Goal: Task Accomplishment & Management: Manage account settings

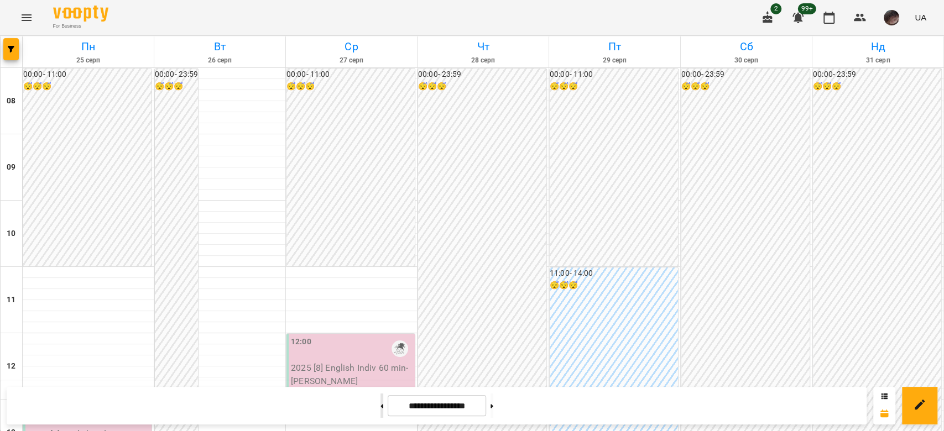
click at [381, 409] on button at bounding box center [382, 406] width 3 height 24
type input "**********"
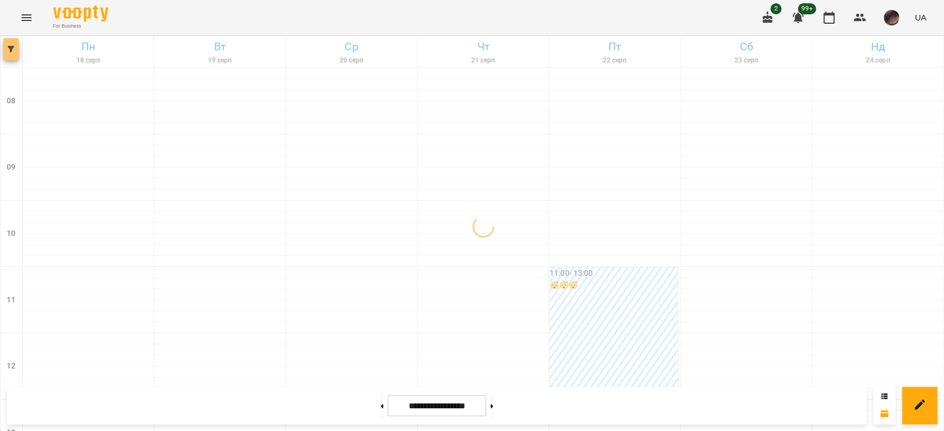
click at [9, 51] on icon "button" at bounding box center [11, 49] width 7 height 7
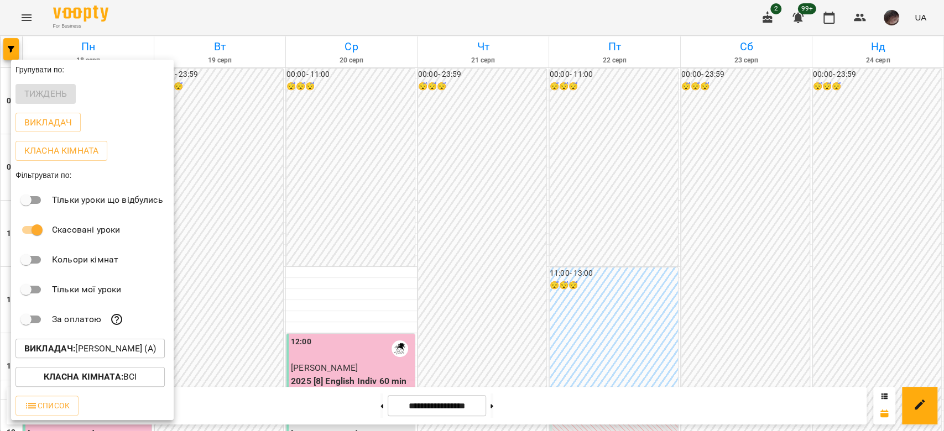
click at [143, 362] on div "Викладач : Целуйко Анастасія (а)" at bounding box center [92, 349] width 163 height 29
click at [138, 356] on p "Викладач : Целуйко Анастасія (а)" at bounding box center [90, 348] width 132 height 13
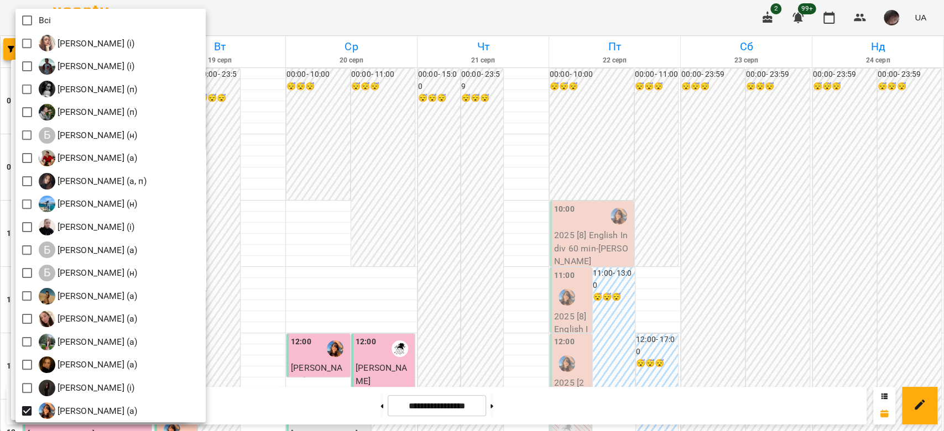
click at [612, 254] on div at bounding box center [472, 215] width 944 height 431
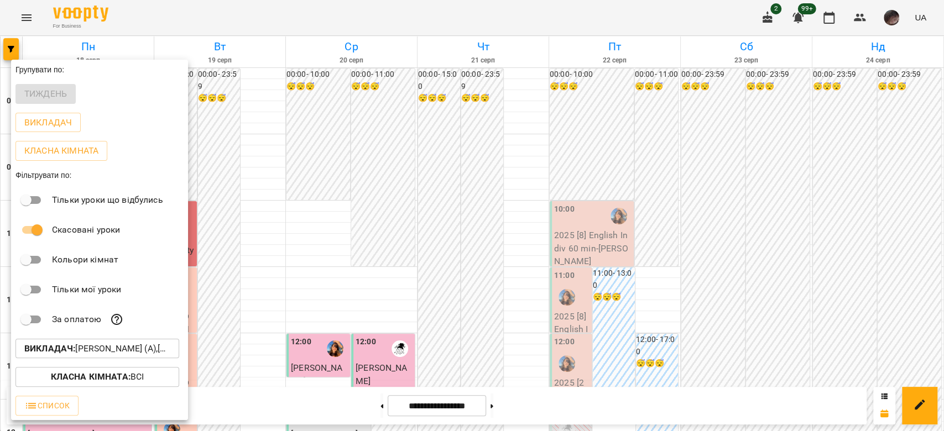
click at [603, 247] on div at bounding box center [472, 215] width 944 height 431
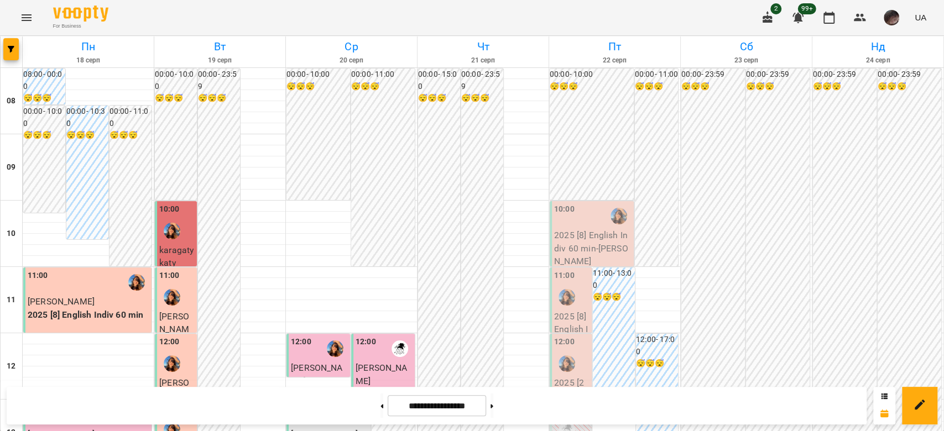
click at [603, 247] on p "2025 [8] English Indiv 60 min - Ірина Бобир" at bounding box center [592, 248] width 77 height 39
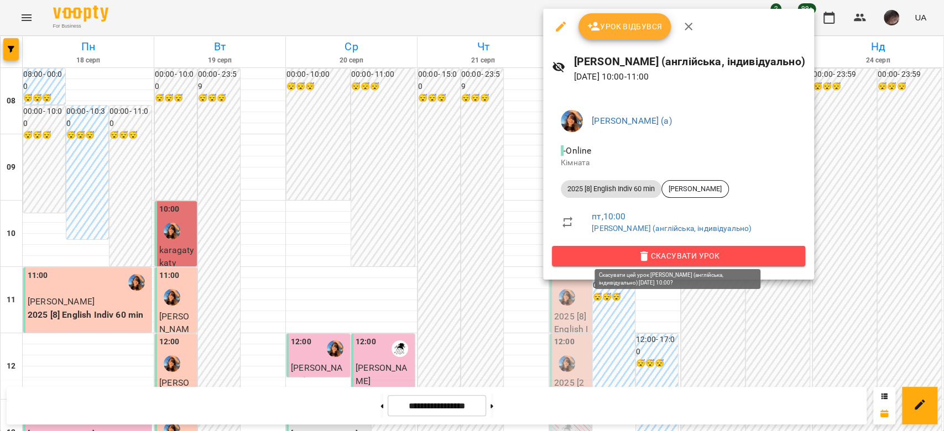
click at [604, 250] on span "Скасувати Урок" at bounding box center [679, 255] width 236 height 13
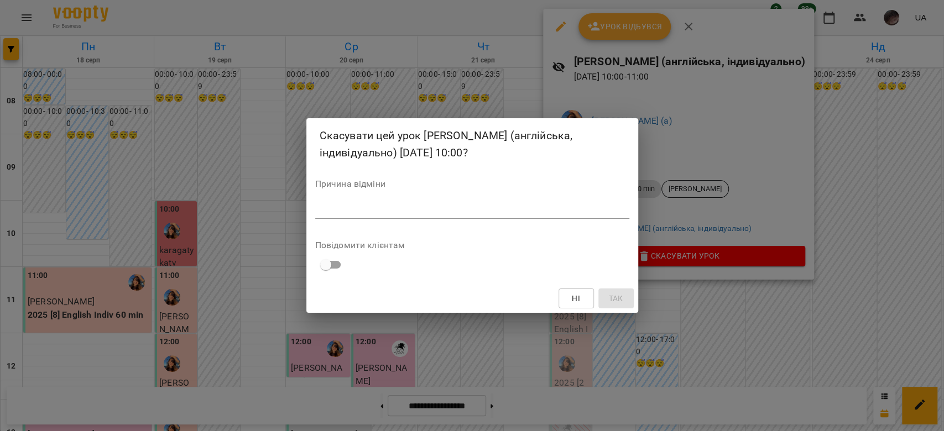
click at [531, 216] on div "*" at bounding box center [472, 210] width 314 height 18
type textarea "*"
click at [621, 292] on span "Так" at bounding box center [615, 298] width 14 height 13
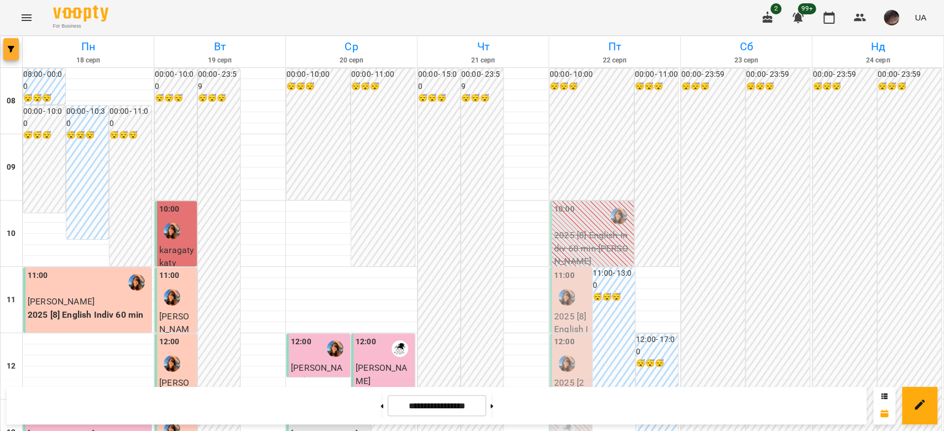
click at [4, 46] on span "button" at bounding box center [10, 49] width 15 height 7
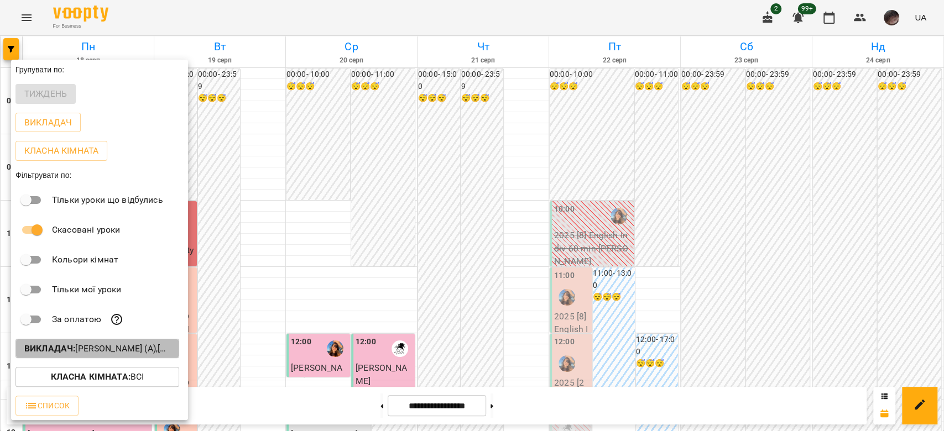
click at [147, 345] on p "Викладач : Вербова Єлизавета Сергіївна (а),Целуйко Анастасія (а)" at bounding box center [97, 348] width 146 height 13
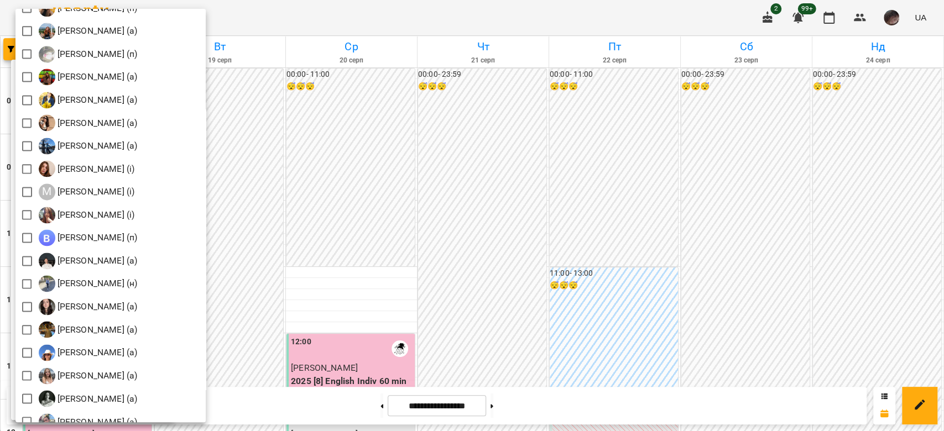
scroll to position [1064, 0]
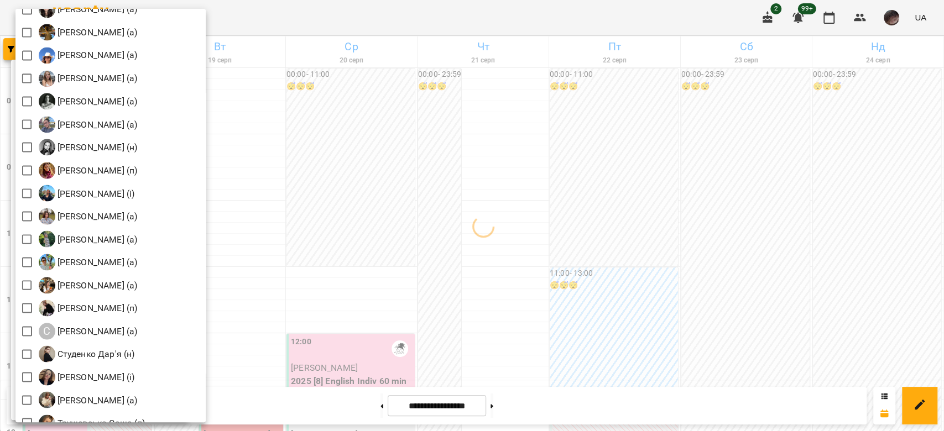
click at [263, 363] on div at bounding box center [472, 215] width 944 height 431
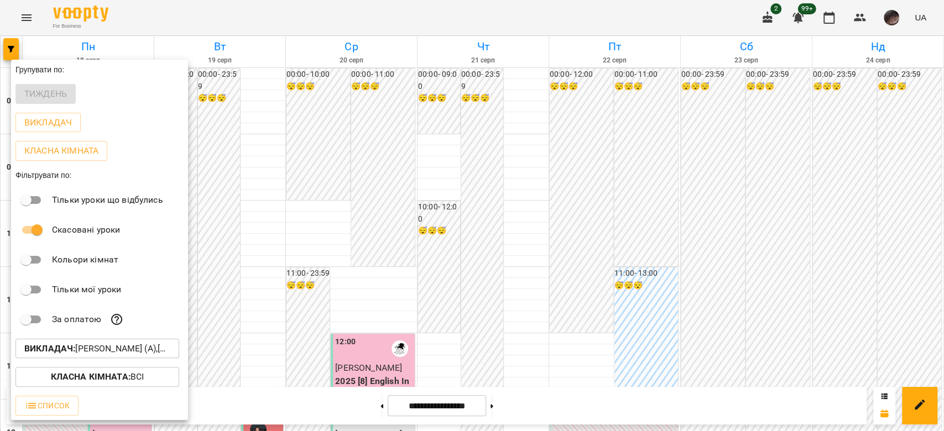
scroll to position [1565, 0]
click at [149, 374] on span "Класна кімната : Всі" at bounding box center [97, 377] width 146 height 13
click at [149, 374] on div at bounding box center [472, 215] width 944 height 431
click at [142, 343] on button "Викладач : Мірошник Михайло Павлович (а),Целуйко Анастасія (а)" at bounding box center [97, 349] width 164 height 20
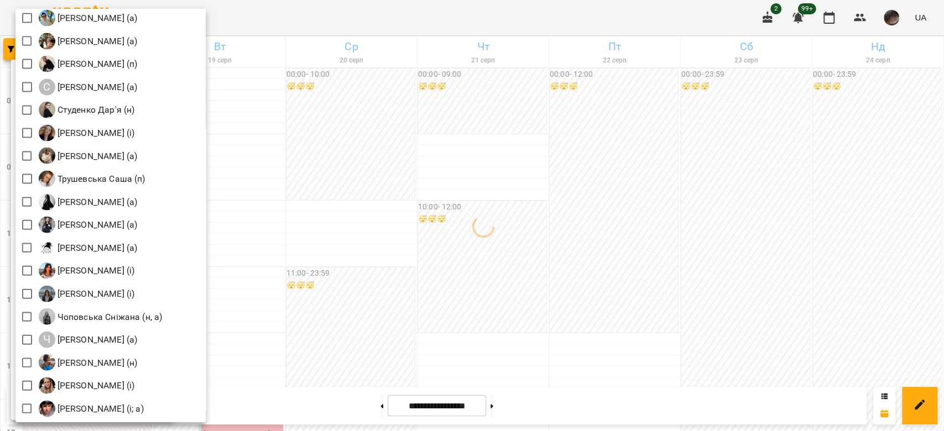
click at [595, 188] on div at bounding box center [472, 215] width 944 height 431
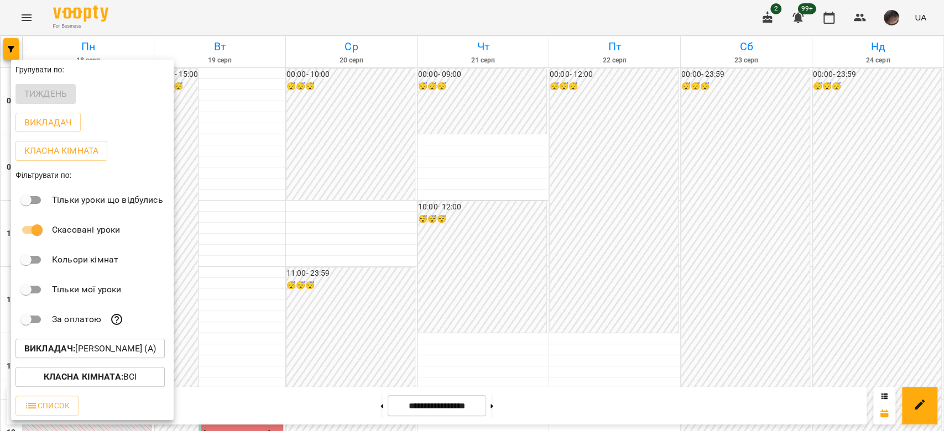
click at [941, 146] on div at bounding box center [472, 215] width 944 height 431
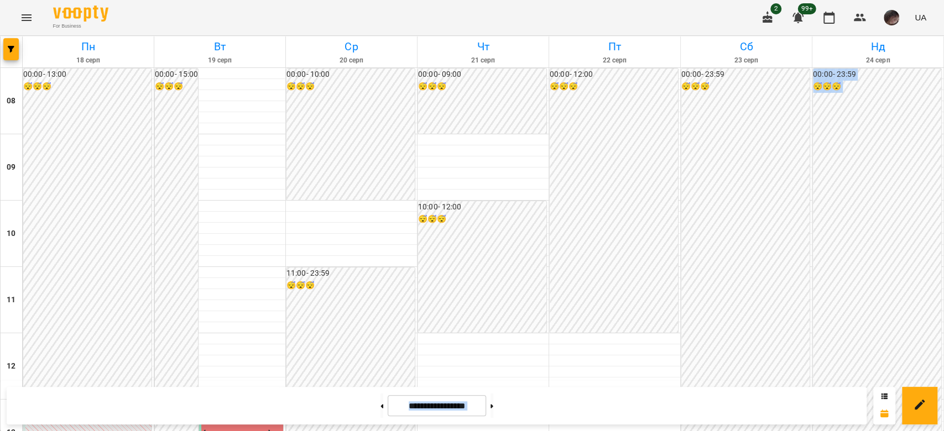
drag, startPoint x: 941, startPoint y: 146, endPoint x: 943, endPoint y: 175, distance: 28.8
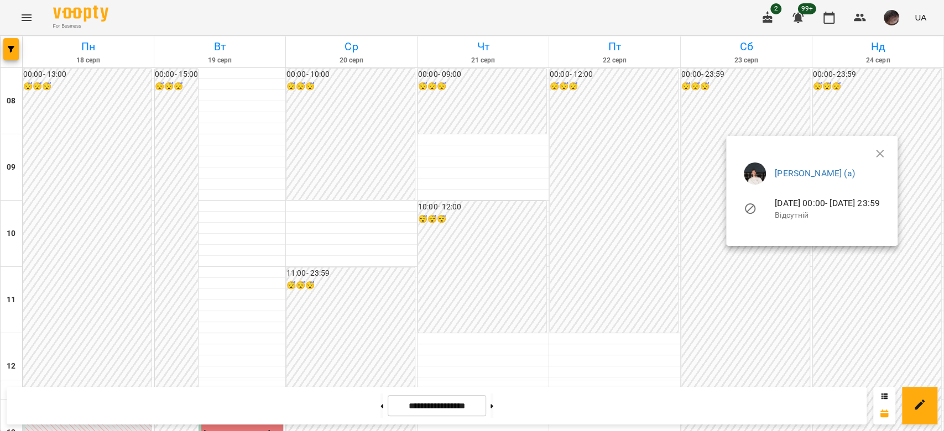
click at [882, 318] on div at bounding box center [472, 215] width 944 height 431
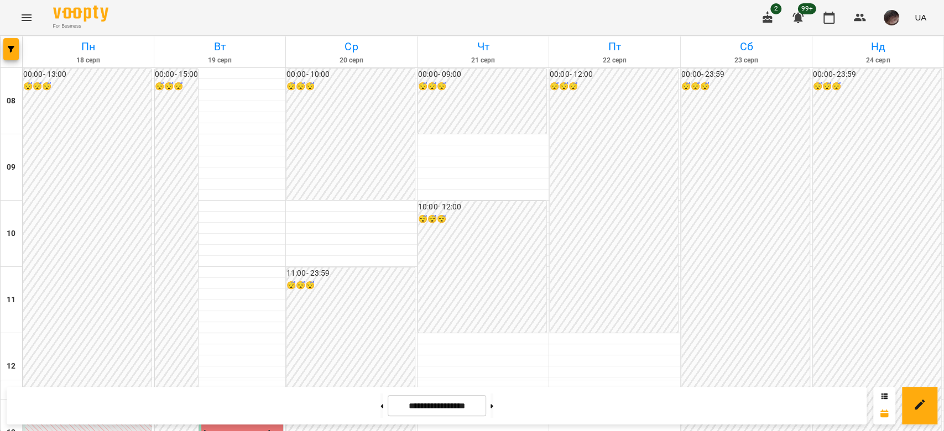
scroll to position [565, 0]
click at [493, 400] on button at bounding box center [492, 406] width 3 height 24
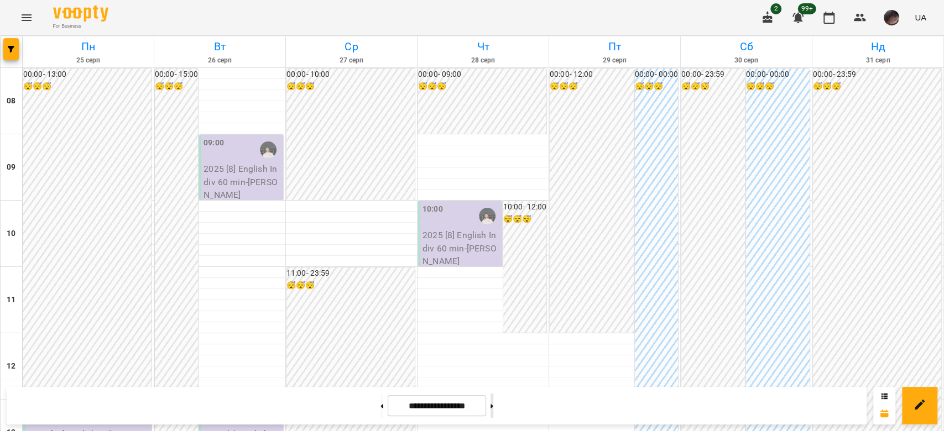
click at [493, 407] on button at bounding box center [492, 406] width 3 height 24
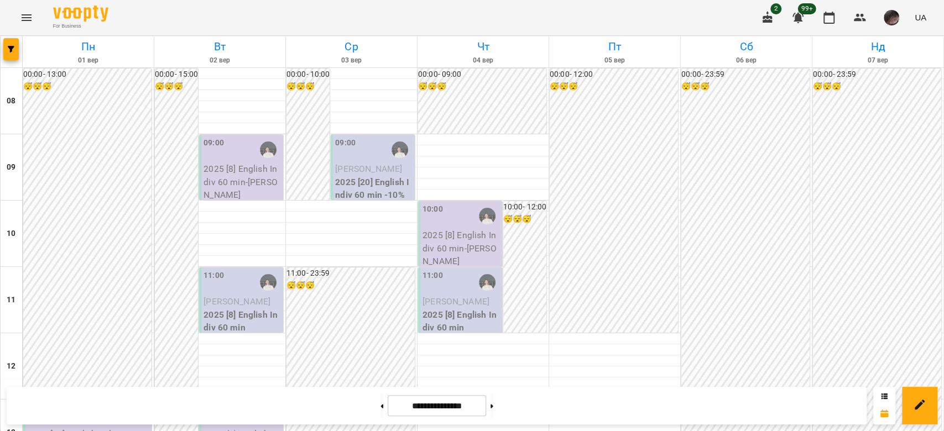
scroll to position [38, 0]
click at [472, 309] on p "2025 [8] English Indiv 60 min" at bounding box center [461, 322] width 77 height 26
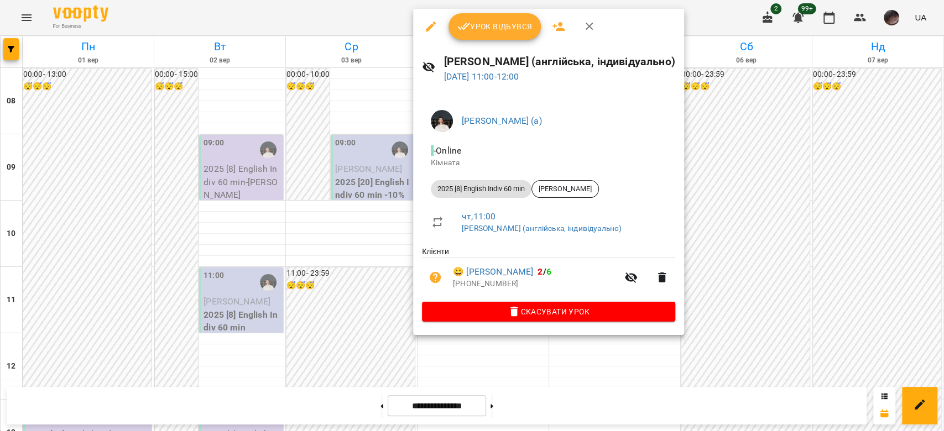
click at [282, 316] on div at bounding box center [472, 215] width 944 height 431
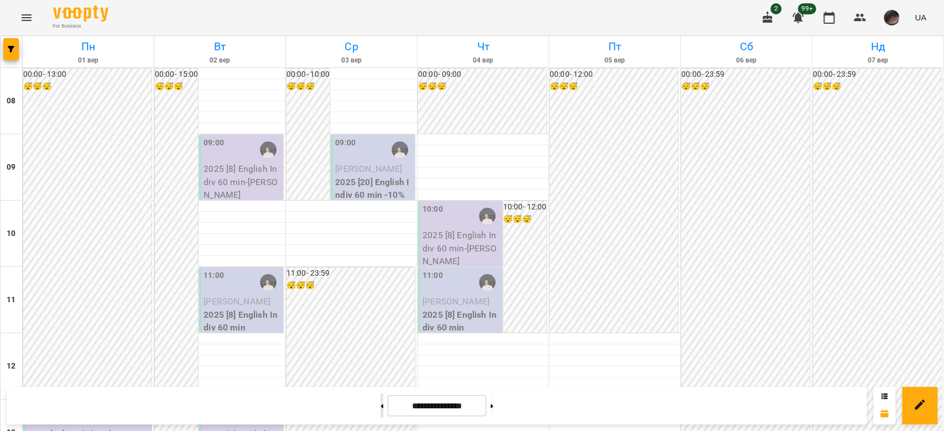
click at [381, 403] on button at bounding box center [382, 406] width 3 height 24
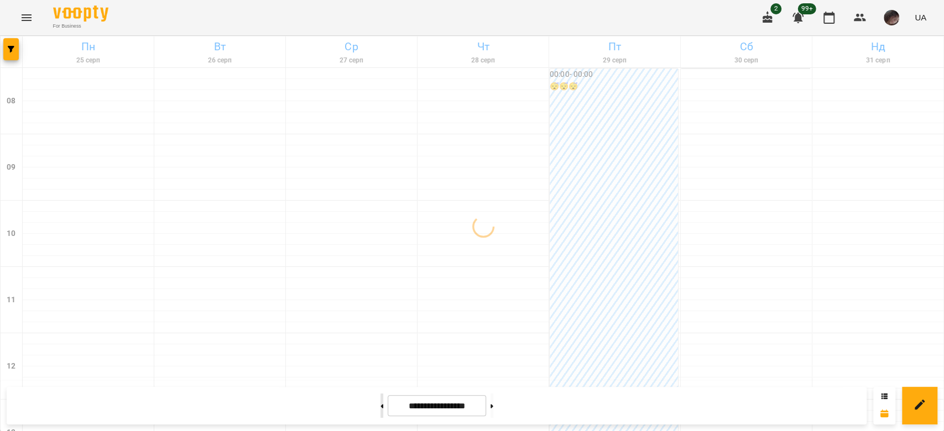
click at [381, 403] on button at bounding box center [382, 406] width 3 height 24
type input "**********"
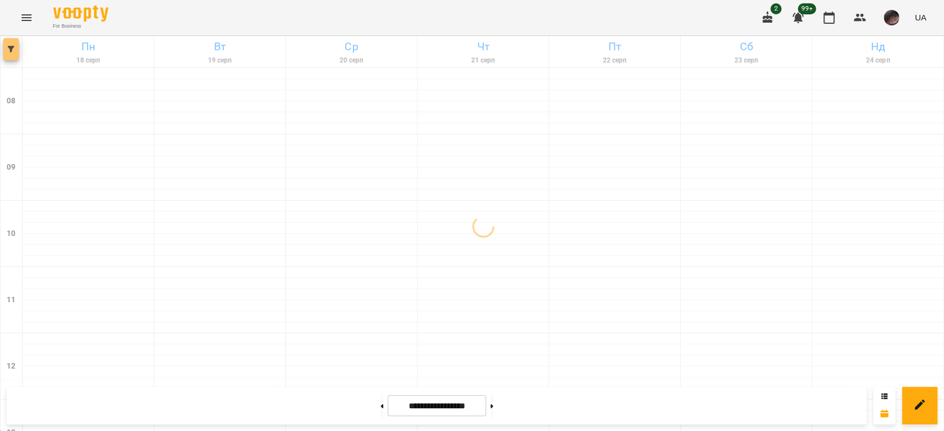
click at [15, 51] on span "button" at bounding box center [10, 49] width 15 height 7
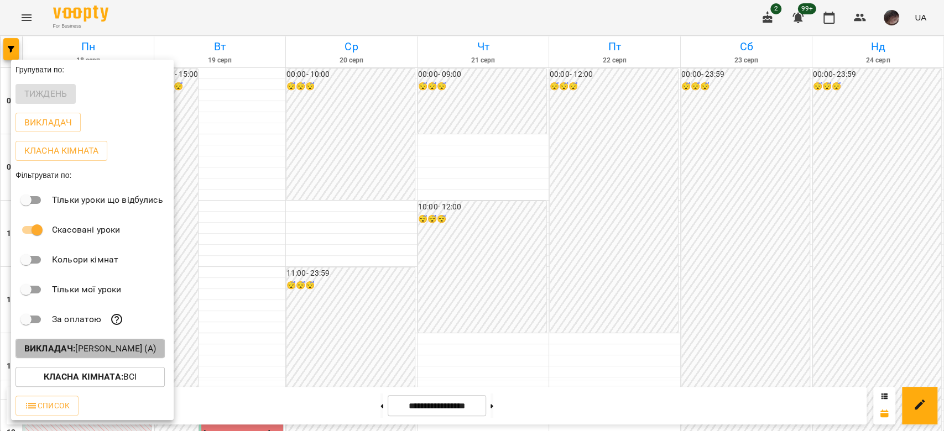
click at [91, 346] on p "Викладач : Мірошник Михайло Павлович (а)" at bounding box center [90, 348] width 132 height 13
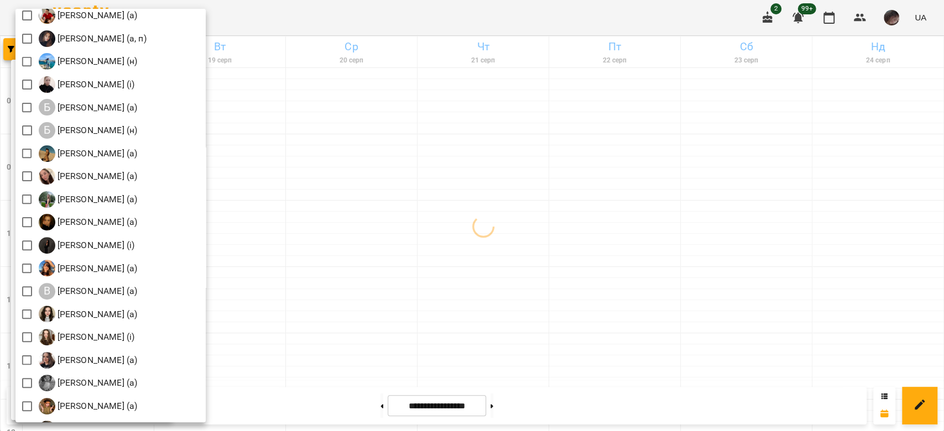
scroll to position [0, 0]
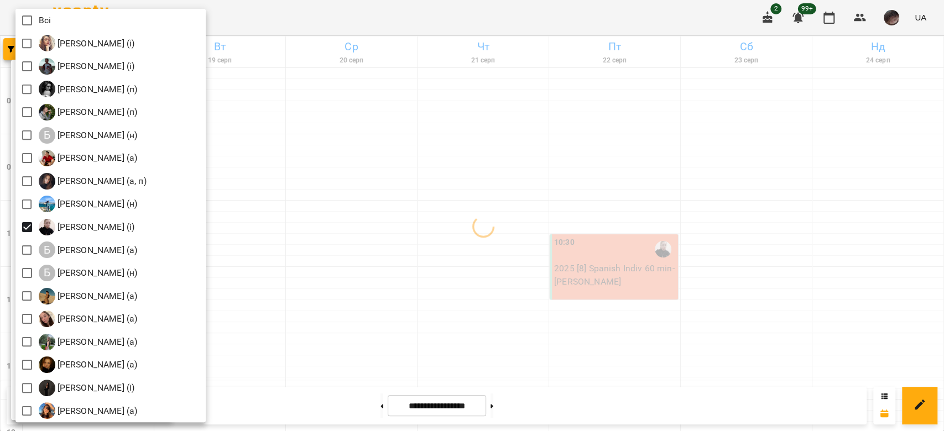
click at [340, 164] on div at bounding box center [472, 215] width 944 height 431
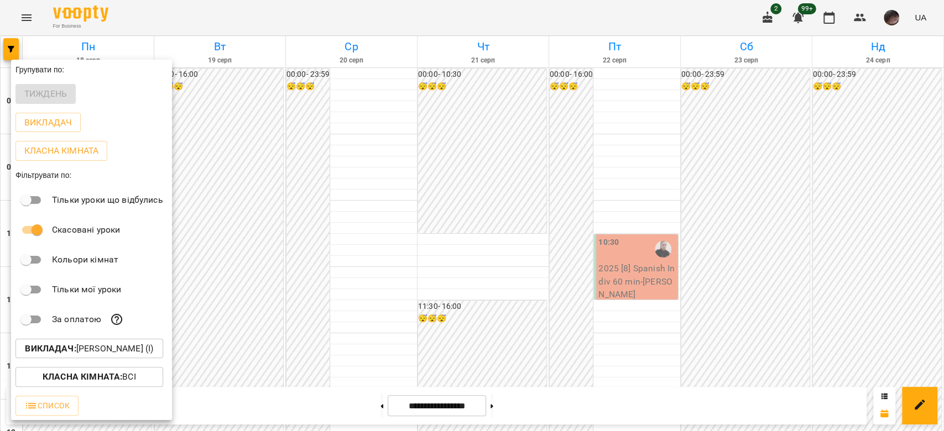
click at [621, 242] on div at bounding box center [472, 215] width 944 height 431
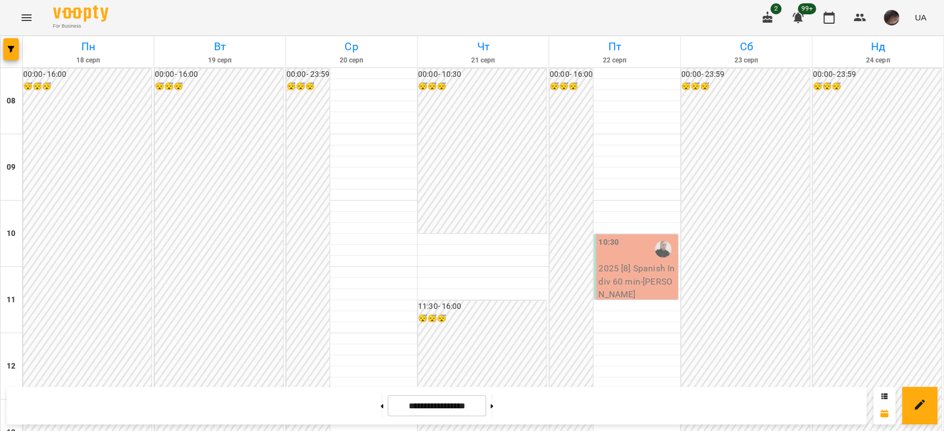
click at [621, 262] on p "2025 [8] Spanish Indiv 60 min - Чубай Аліна" at bounding box center [636, 281] width 77 height 39
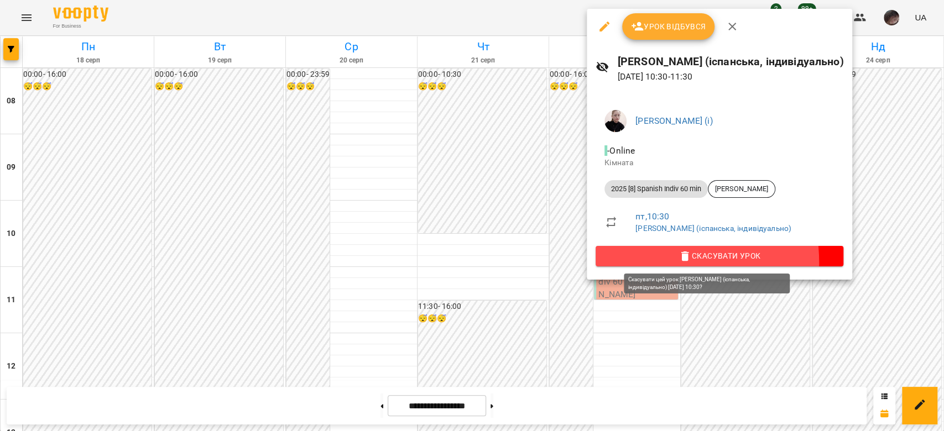
click at [626, 263] on button "Скасувати Урок" at bounding box center [720, 256] width 248 height 20
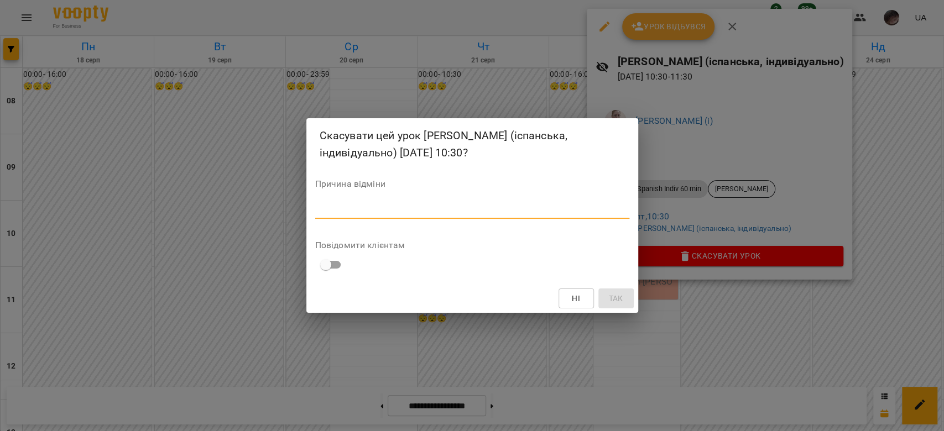
click at [536, 207] on textarea at bounding box center [472, 210] width 314 height 11
type textarea "*"
click at [617, 299] on span "Так" at bounding box center [615, 298] width 14 height 13
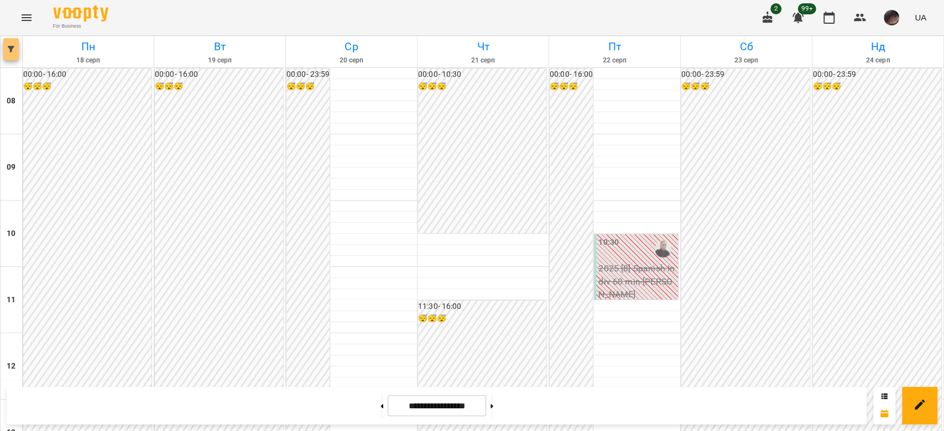
click at [7, 55] on button "button" at bounding box center [10, 49] width 15 height 22
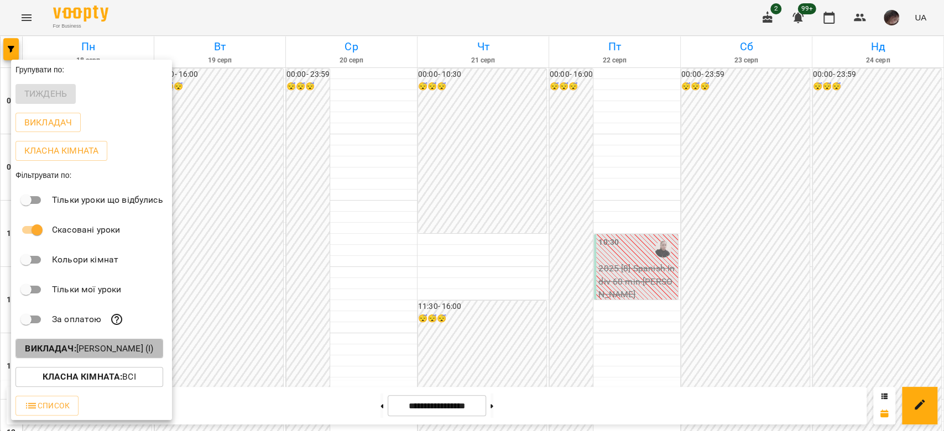
click at [96, 350] on p "Викладач : Биба Марія Олексіївна (і)" at bounding box center [89, 348] width 128 height 13
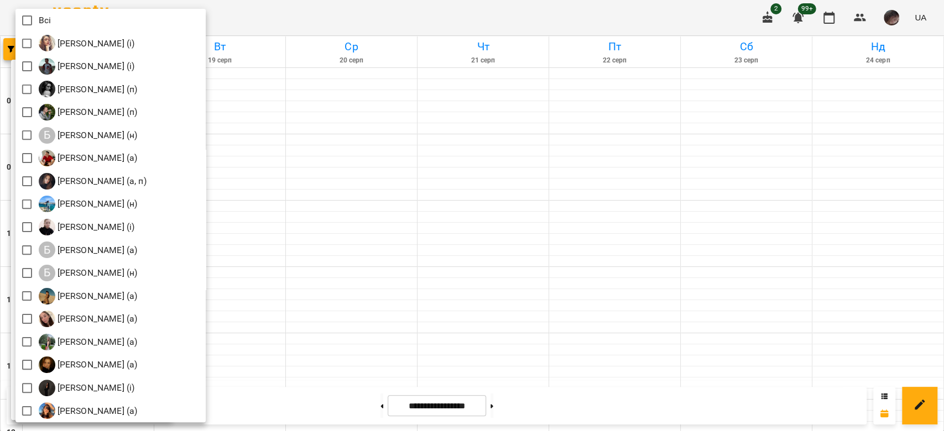
scroll to position [362, 0]
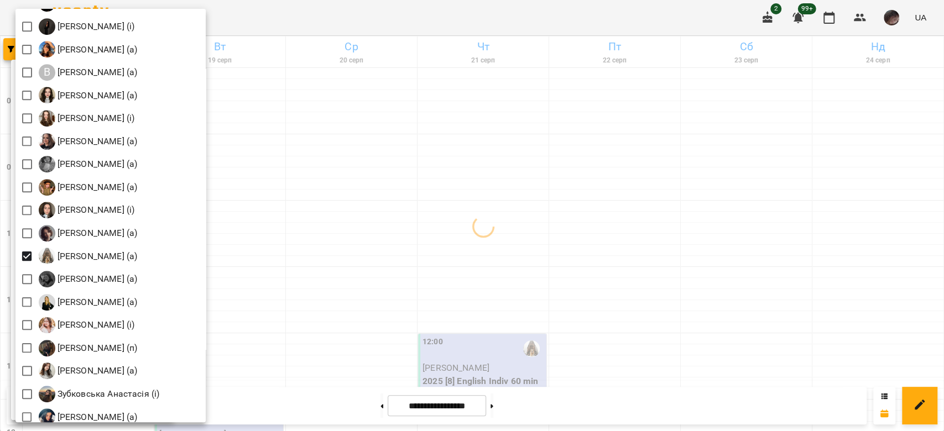
click at [497, 251] on div at bounding box center [472, 215] width 944 height 431
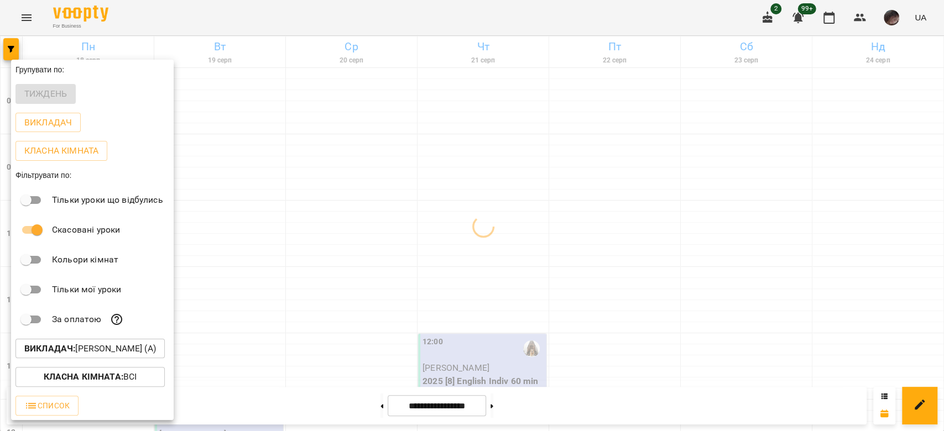
click at [497, 251] on div at bounding box center [472, 215] width 944 height 431
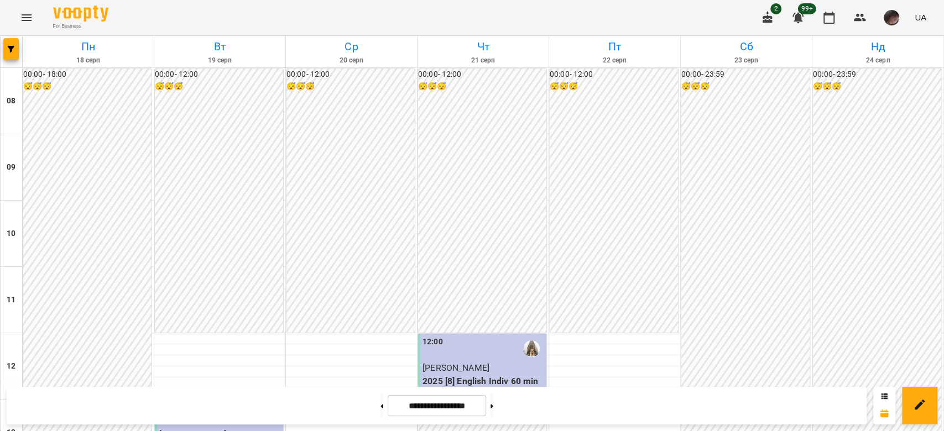
scroll to position [383, 0]
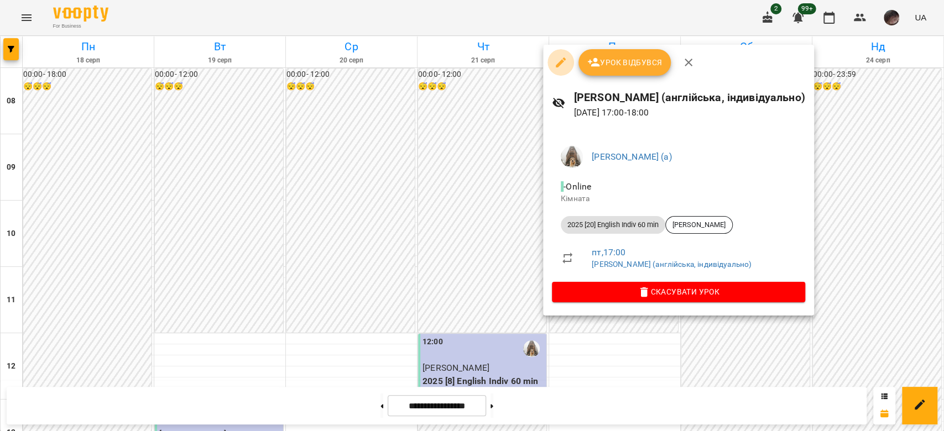
click at [555, 68] on icon "button" at bounding box center [560, 62] width 13 height 13
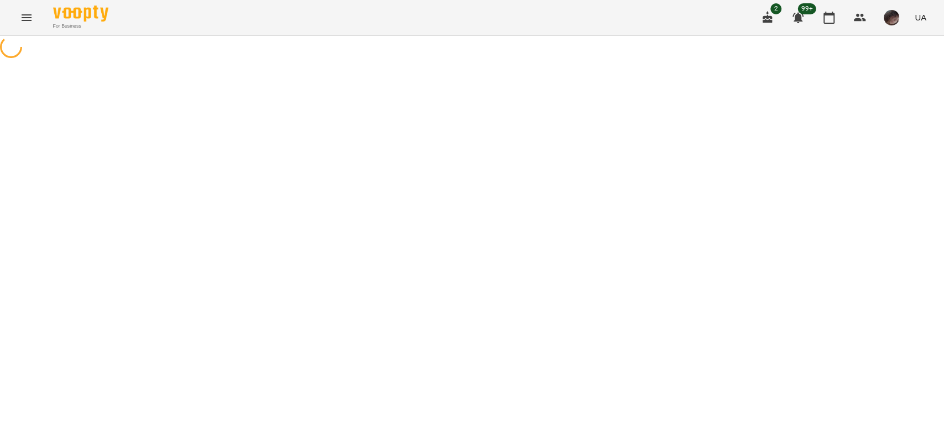
select select "**********"
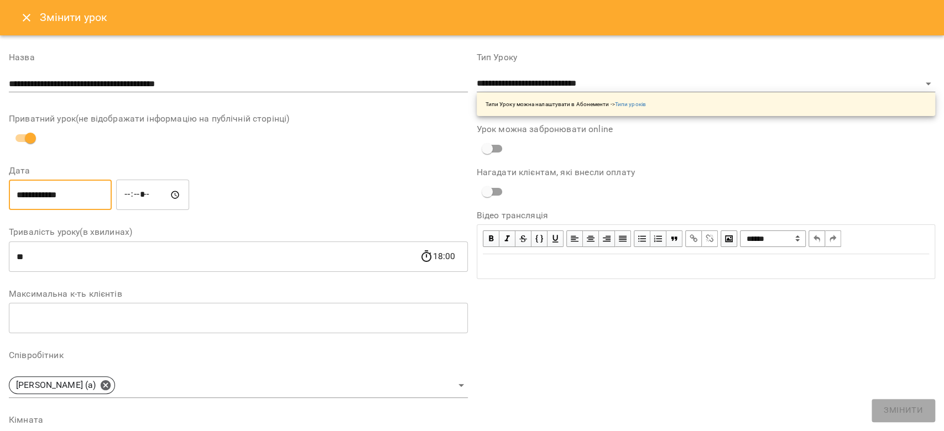
click at [82, 188] on input "**********" at bounding box center [60, 195] width 103 height 31
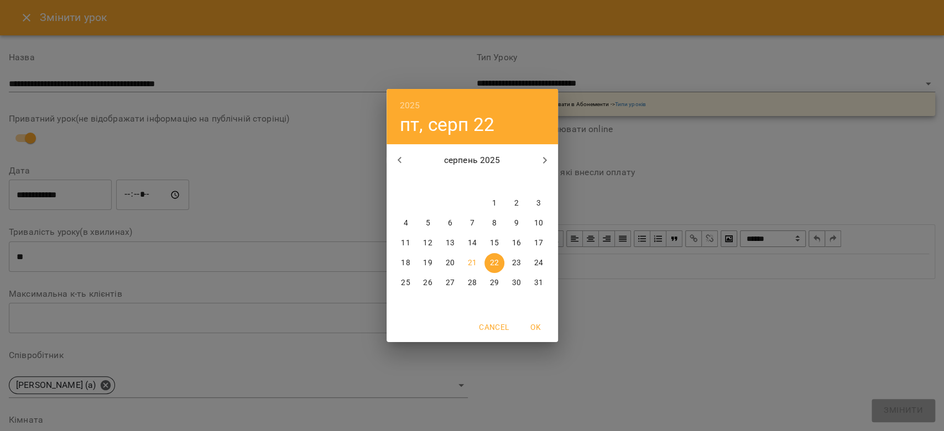
click at [142, 191] on div "2025 пт, серп 22 серпень 2025 пн вт ср чт пт сб нд 28 29 30 31 1 2 3 4 5 6 7 8 …" at bounding box center [472, 215] width 944 height 431
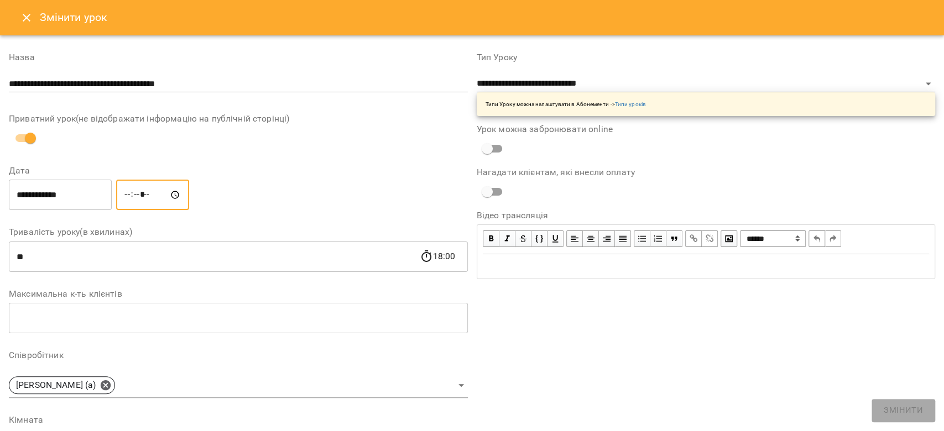
click at [142, 191] on input "*****" at bounding box center [152, 195] width 73 height 31
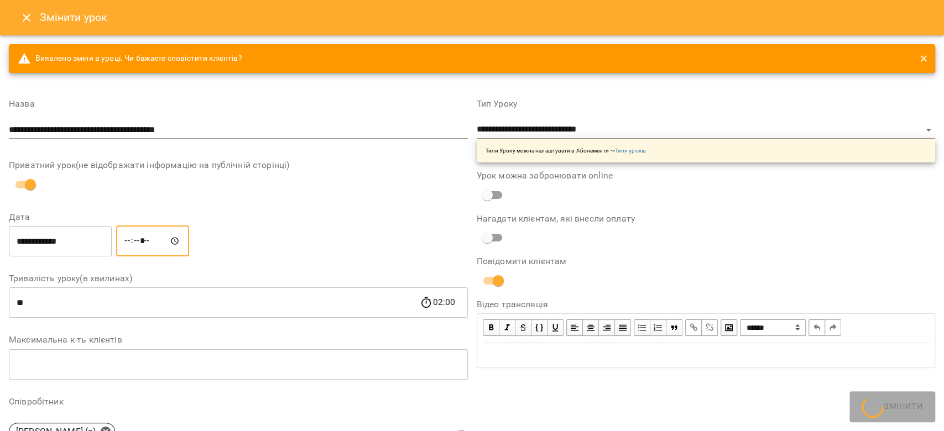
type input "*****"
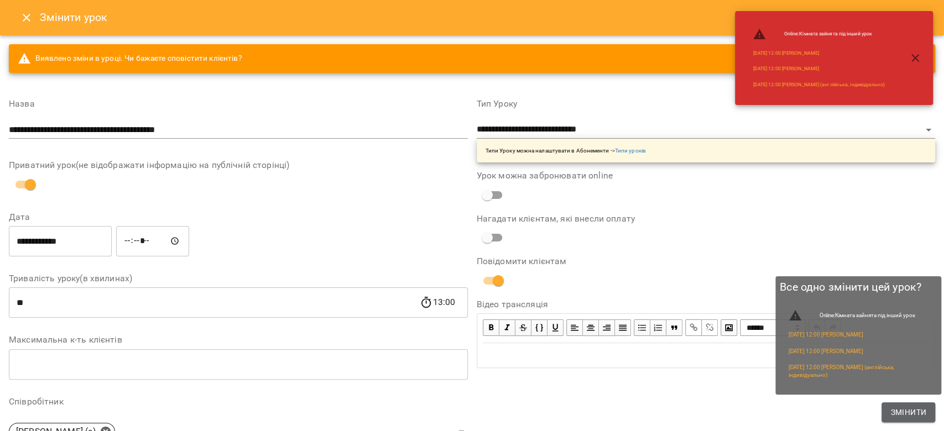
click at [904, 417] on span "Змінити" at bounding box center [909, 412] width 36 height 13
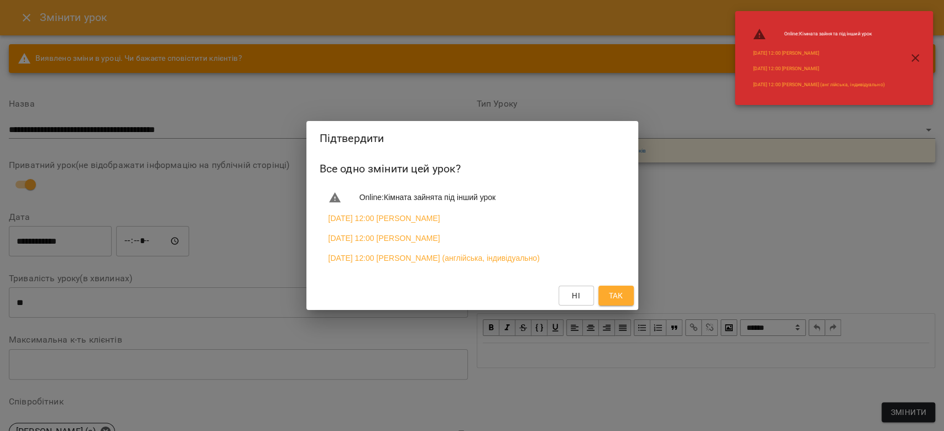
click at [609, 303] on span "Так" at bounding box center [615, 295] width 14 height 13
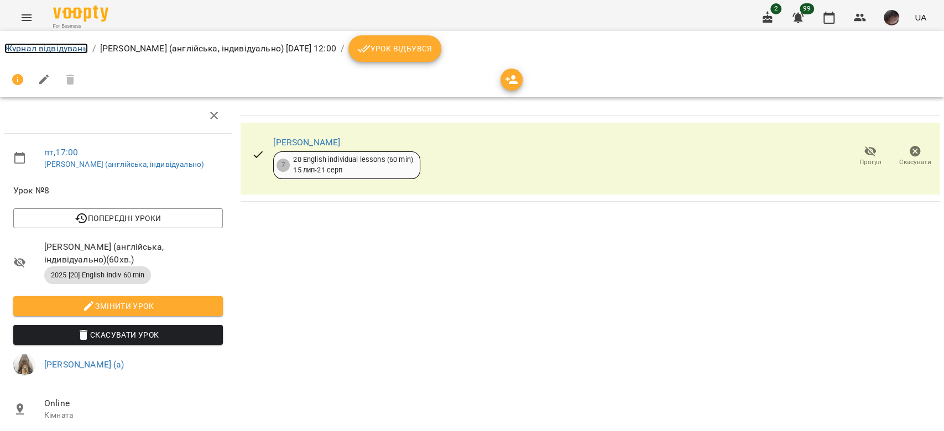
click at [63, 48] on link "Журнал відвідувань" at bounding box center [46, 48] width 84 height 11
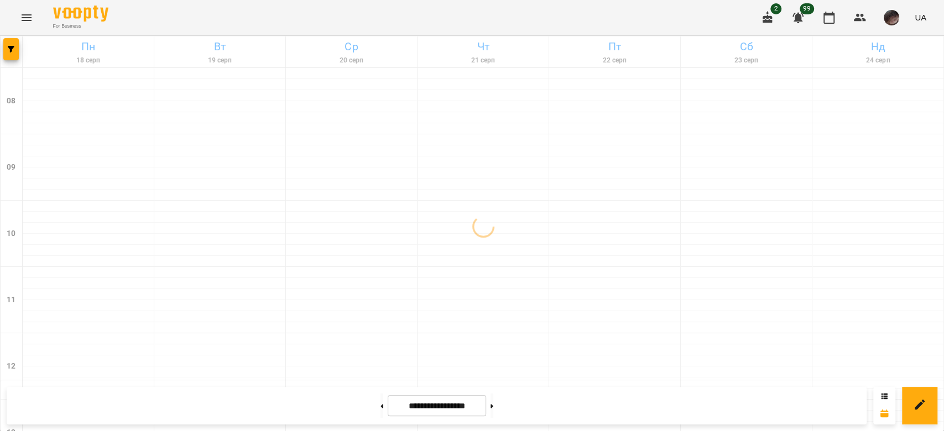
click at [4, 45] on button "button" at bounding box center [10, 49] width 15 height 22
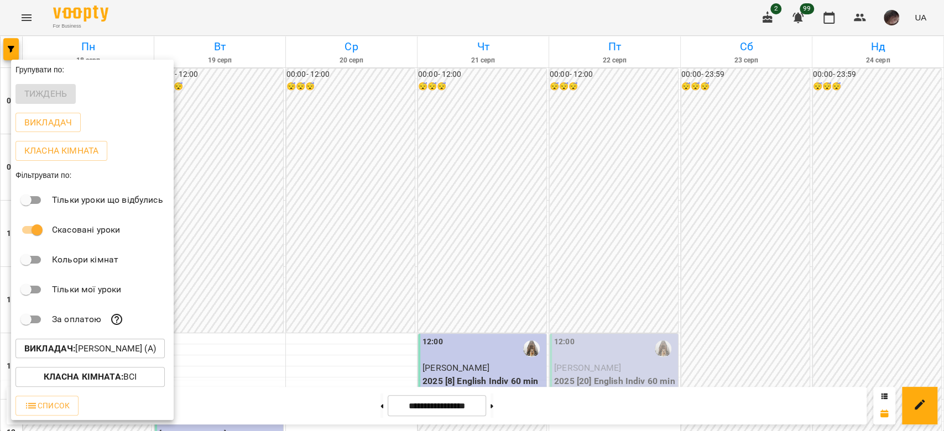
click at [133, 352] on p "Викладач : Громова Вікторія (а)" at bounding box center [90, 348] width 132 height 13
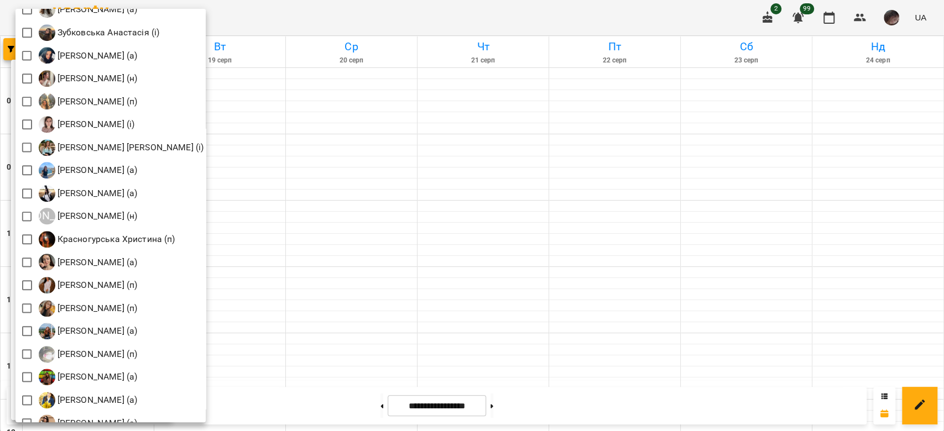
scroll to position [1085, 0]
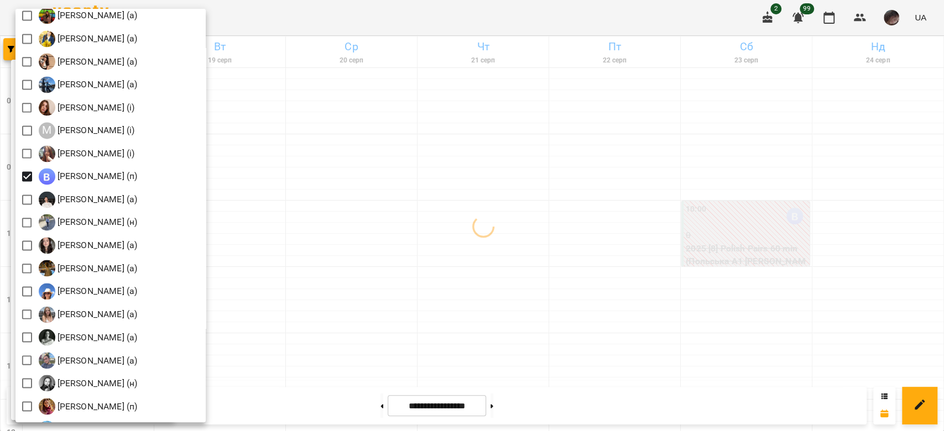
click at [492, 143] on div at bounding box center [472, 215] width 944 height 431
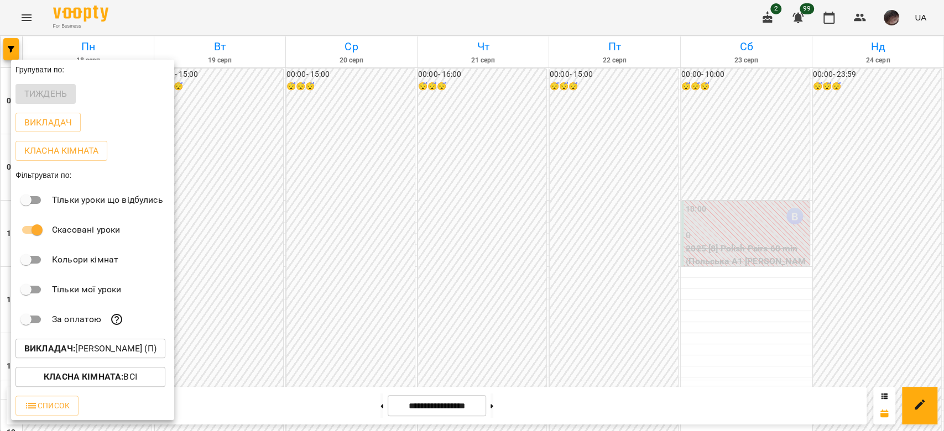
click at [492, 143] on div at bounding box center [472, 215] width 944 height 431
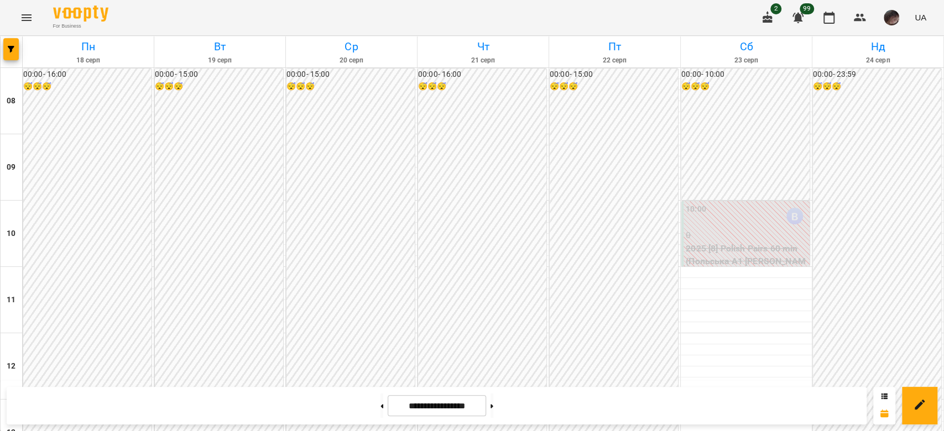
scroll to position [345, 0]
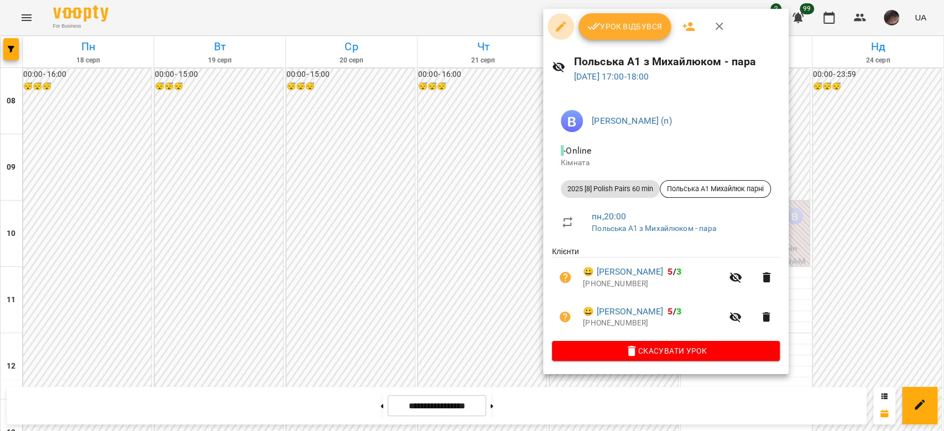
click at [558, 23] on icon "button" at bounding box center [560, 26] width 13 height 13
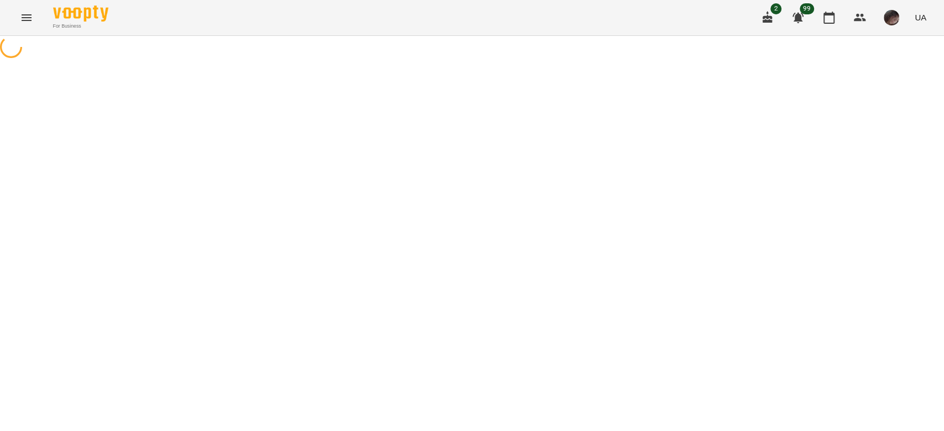
select select "**********"
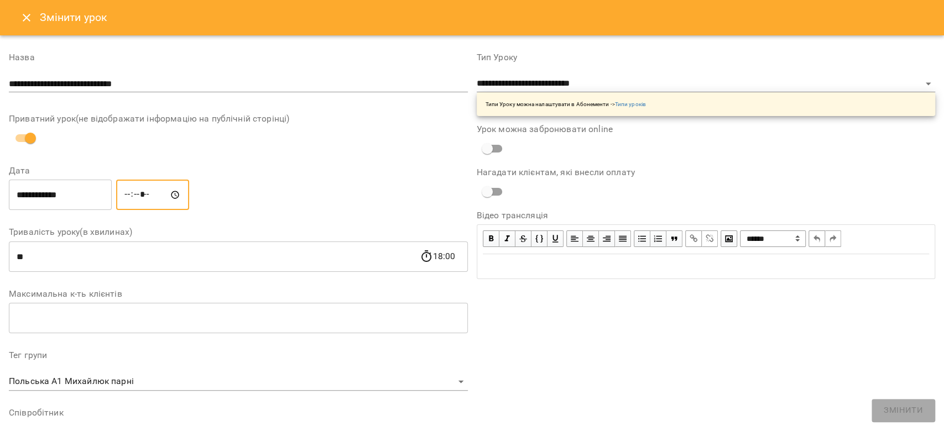
click at [137, 195] on input "*****" at bounding box center [152, 195] width 73 height 31
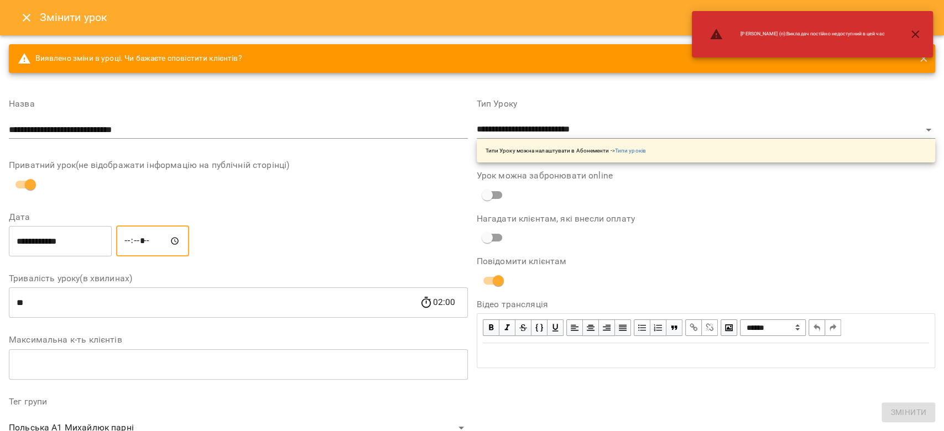
type input "*****"
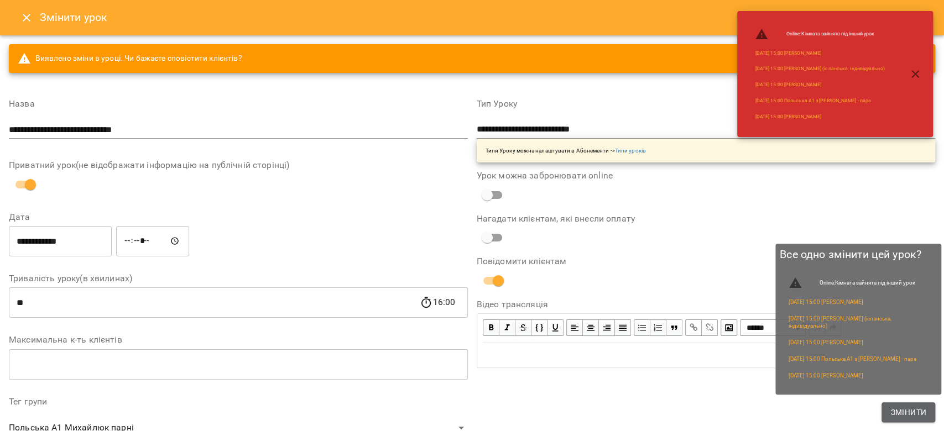
click at [898, 411] on span "Змінити" at bounding box center [909, 412] width 36 height 13
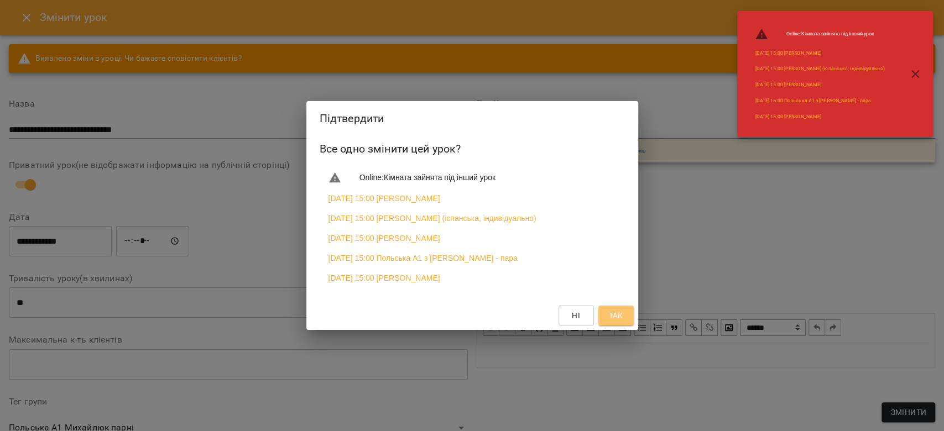
click at [620, 313] on span "Так" at bounding box center [615, 315] width 14 height 13
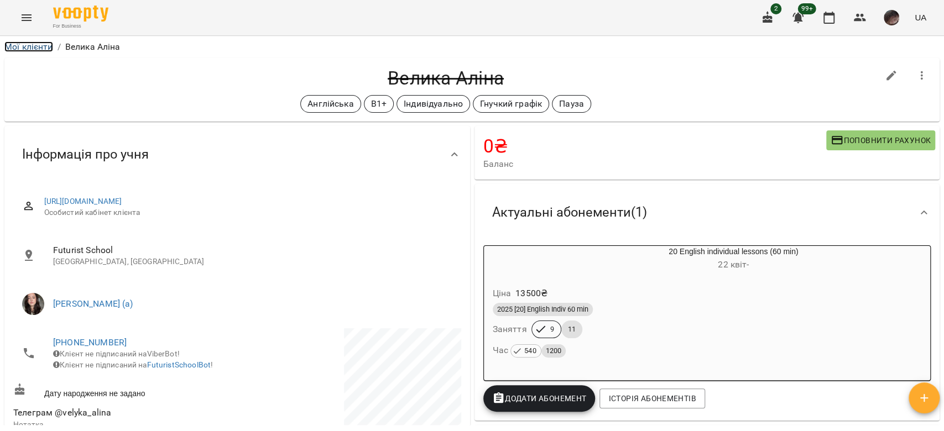
click at [37, 45] on link "Мої клієнти" at bounding box center [28, 46] width 49 height 11
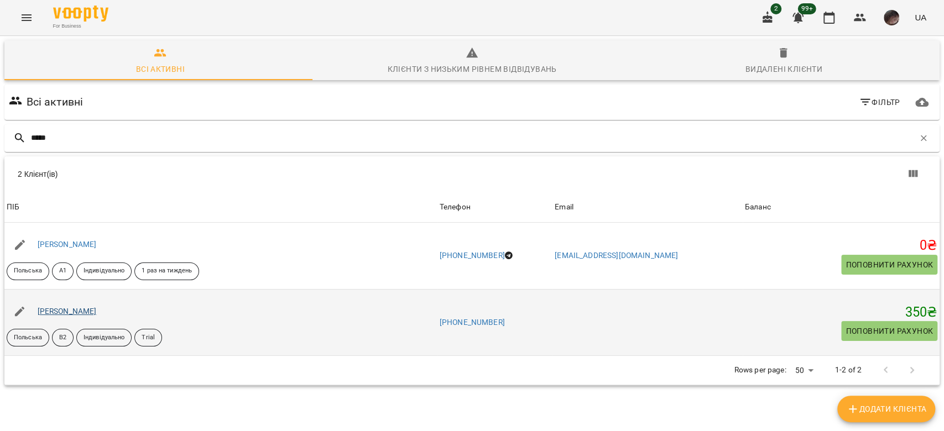
type input "*****"
click at [65, 312] on link "Пальоха Катерина Віталіївна" at bounding box center [67, 311] width 59 height 9
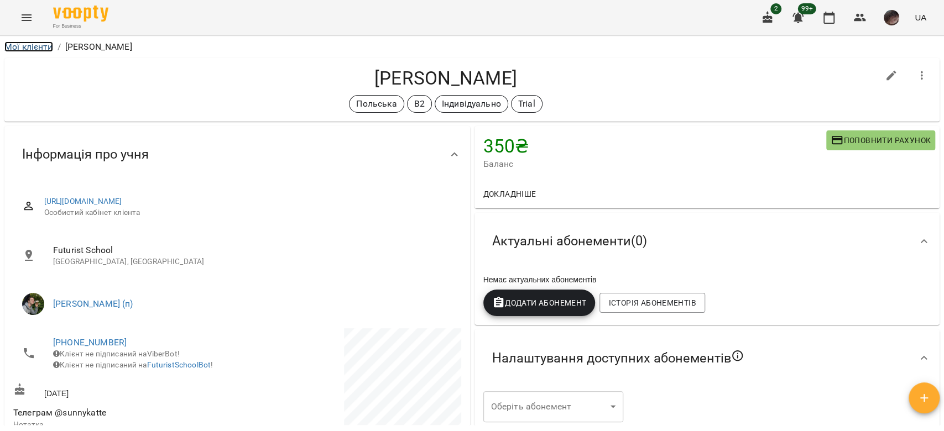
click at [44, 48] on link "Мої клієнти" at bounding box center [28, 46] width 49 height 11
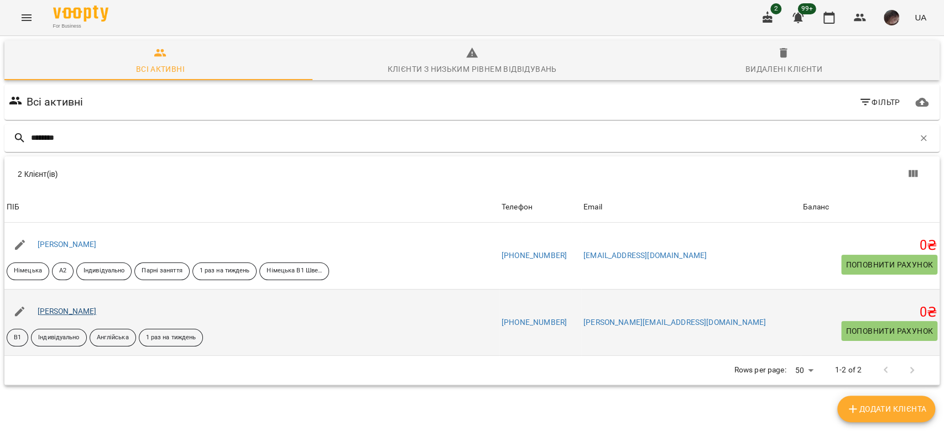
type input "********"
click at [66, 308] on link "Наталія Зінченко" at bounding box center [67, 311] width 59 height 9
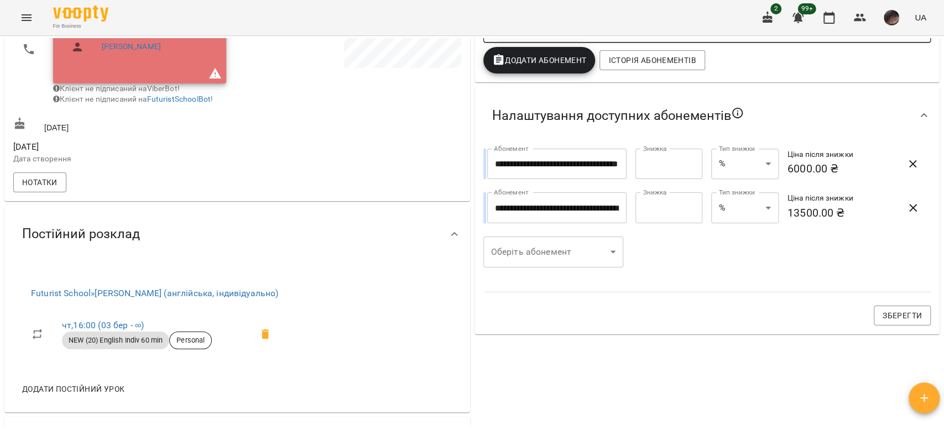
scroll to position [677, 0]
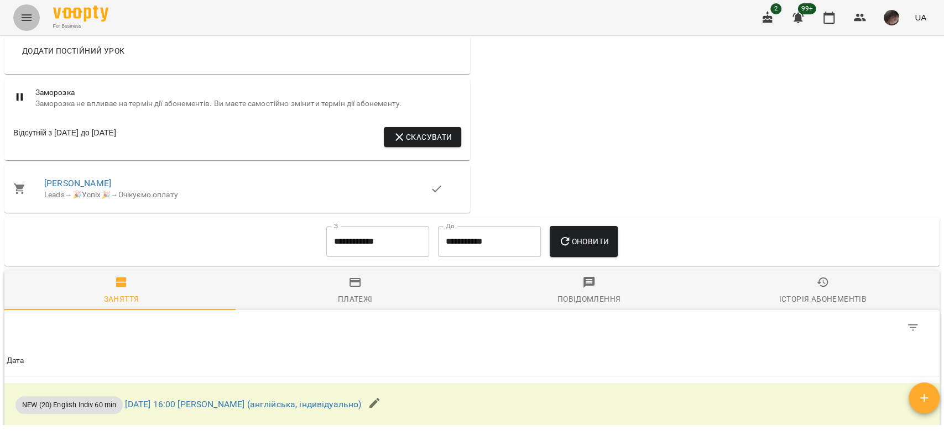
click at [30, 8] on button "Menu" at bounding box center [26, 17] width 27 height 27
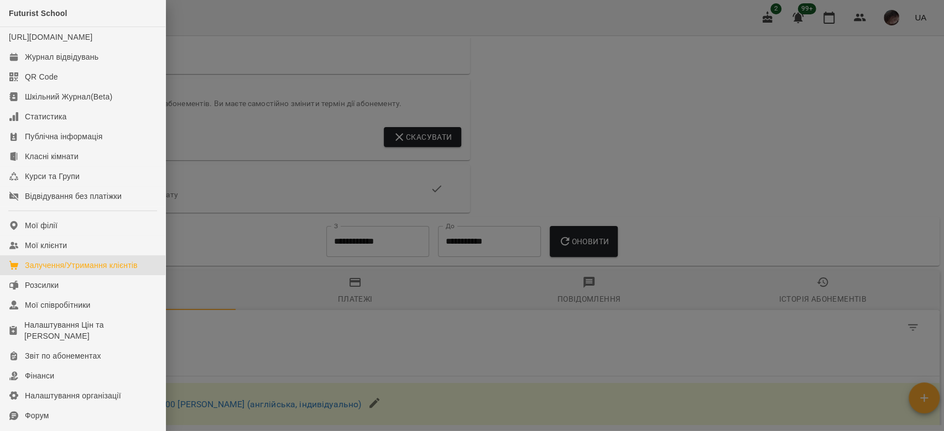
click at [133, 271] on div "Залучення/Утримання клієнтів" at bounding box center [81, 265] width 113 height 11
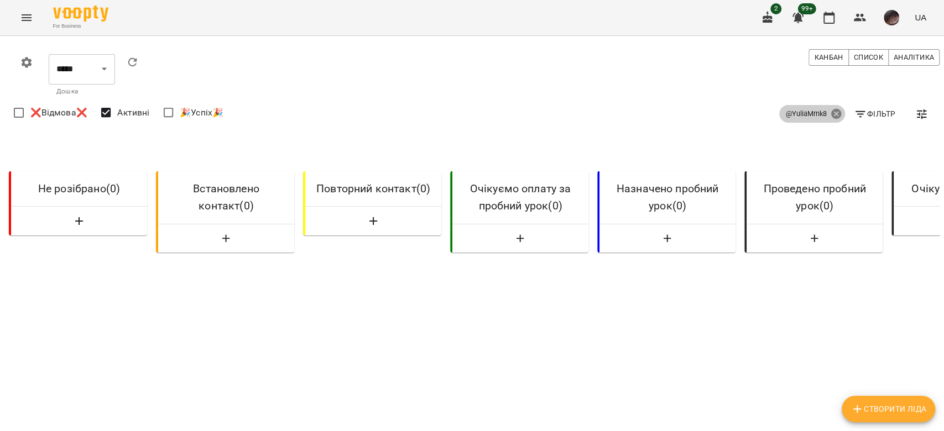
click at [831, 119] on icon at bounding box center [836, 114] width 12 height 12
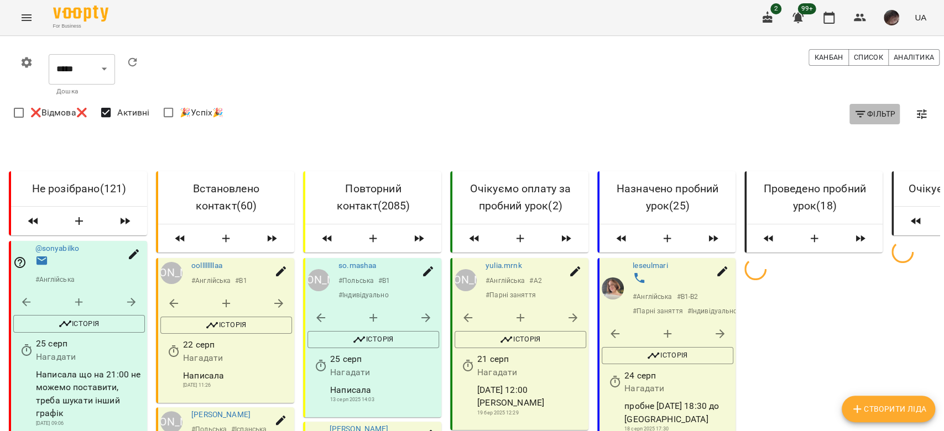
click at [854, 119] on icon "button" at bounding box center [860, 114] width 13 height 13
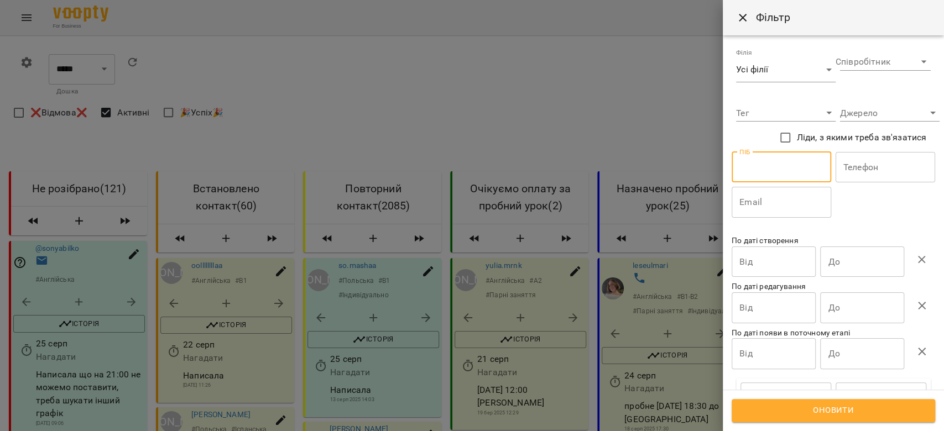
click at [784, 180] on input "text" at bounding box center [782, 167] width 100 height 31
paste input "**********"
type input "**********"
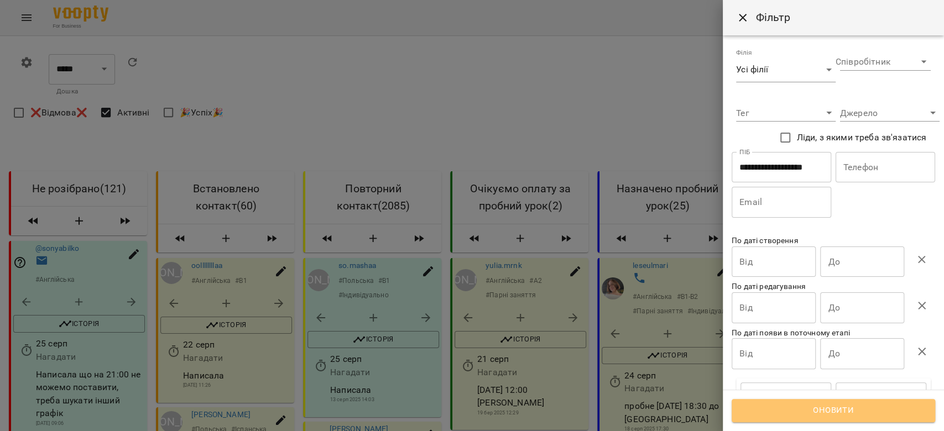
click at [817, 417] on span "Оновити" at bounding box center [833, 411] width 179 height 14
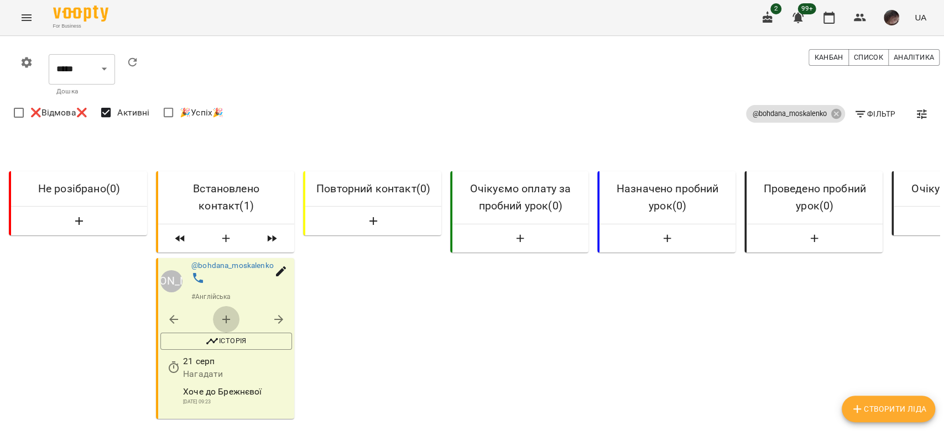
click at [217, 330] on button "button" at bounding box center [226, 319] width 27 height 27
select select "*"
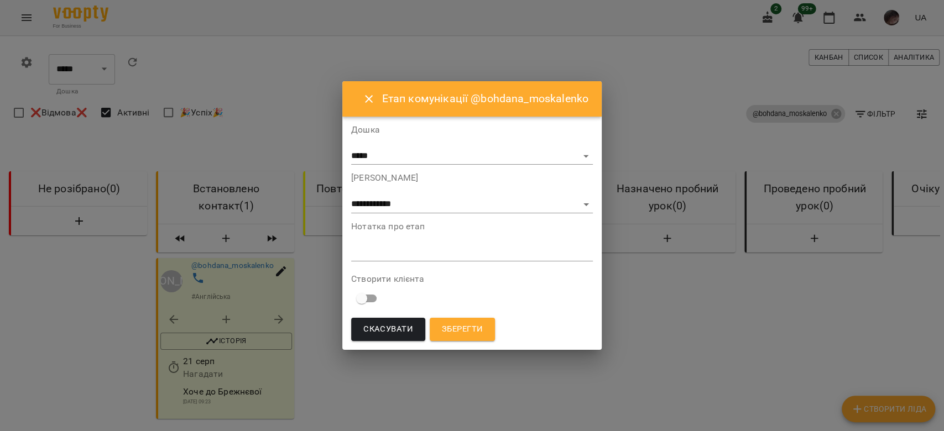
click at [373, 252] on textarea at bounding box center [472, 252] width 242 height 11
type textarea "**********"
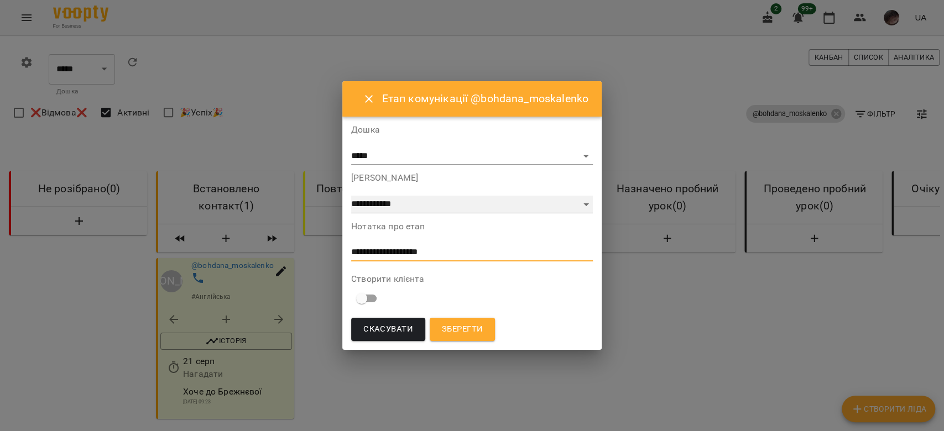
click at [384, 209] on select "**********" at bounding box center [472, 205] width 242 height 18
select select "*"
click at [352, 196] on select "**********" at bounding box center [472, 205] width 242 height 18
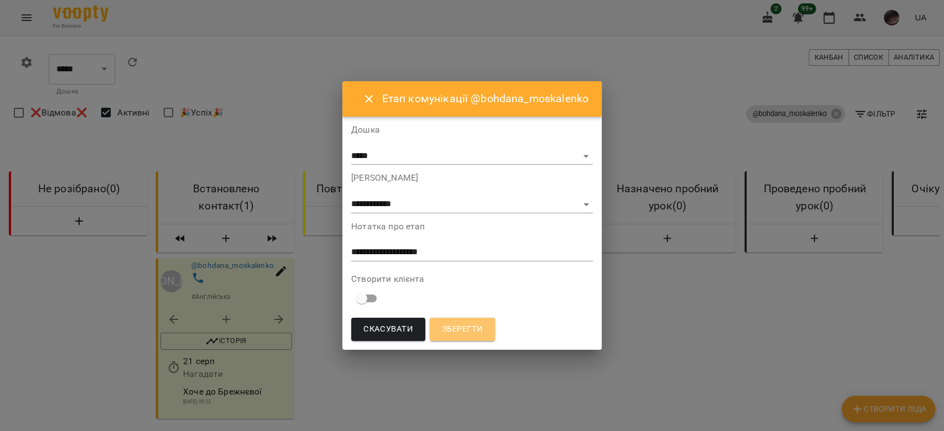
click at [458, 330] on span "Зберегти" at bounding box center [462, 329] width 41 height 14
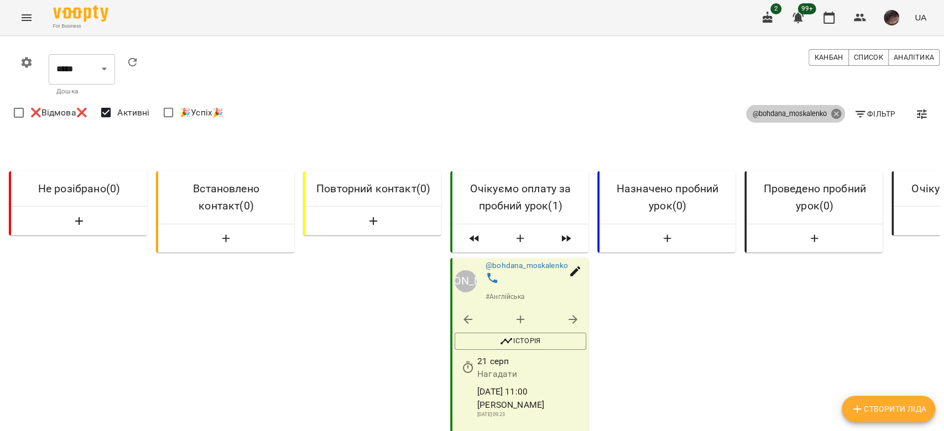
click at [830, 119] on icon at bounding box center [836, 114] width 12 height 12
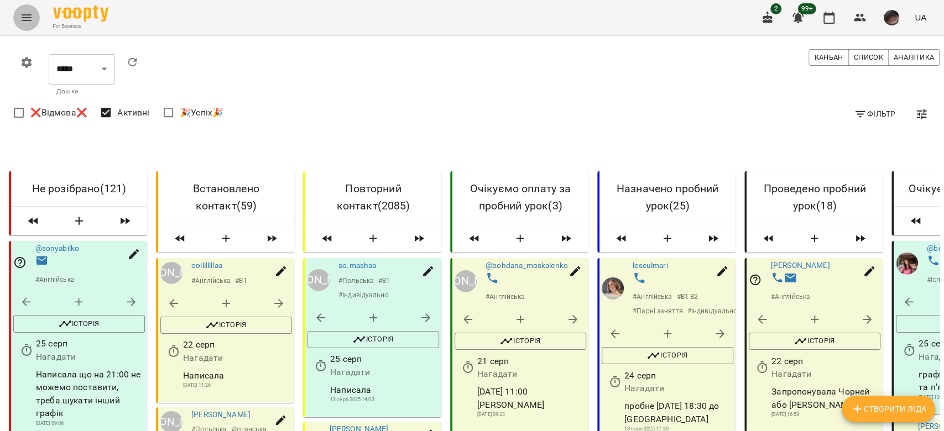
click at [30, 22] on icon "Menu" at bounding box center [26, 17] width 13 height 13
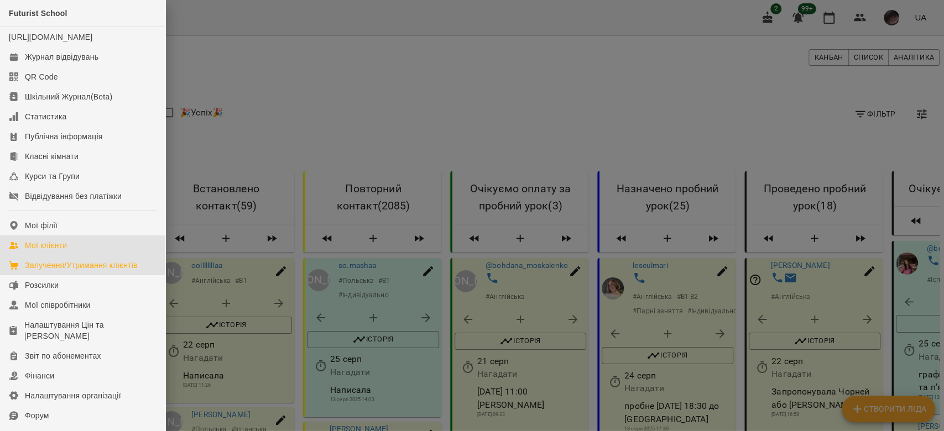
click at [57, 251] on div "Мої клієнти" at bounding box center [46, 245] width 42 height 11
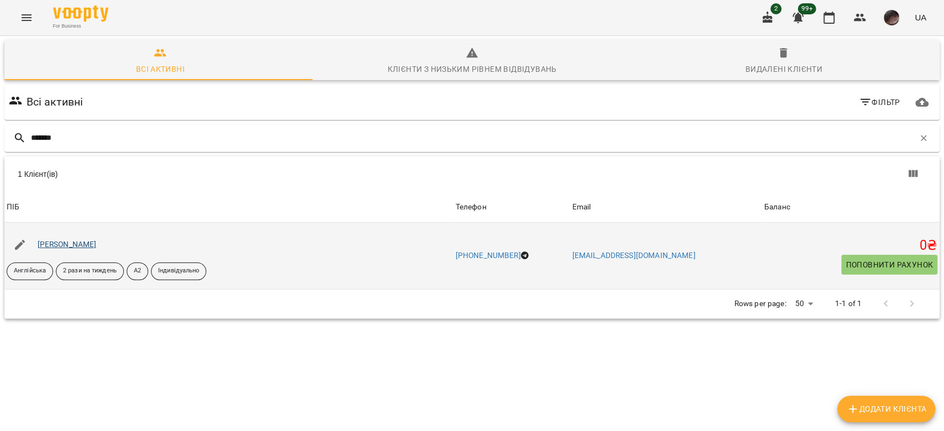
type input "*******"
click at [84, 246] on link "[PERSON_NAME]" at bounding box center [67, 244] width 59 height 9
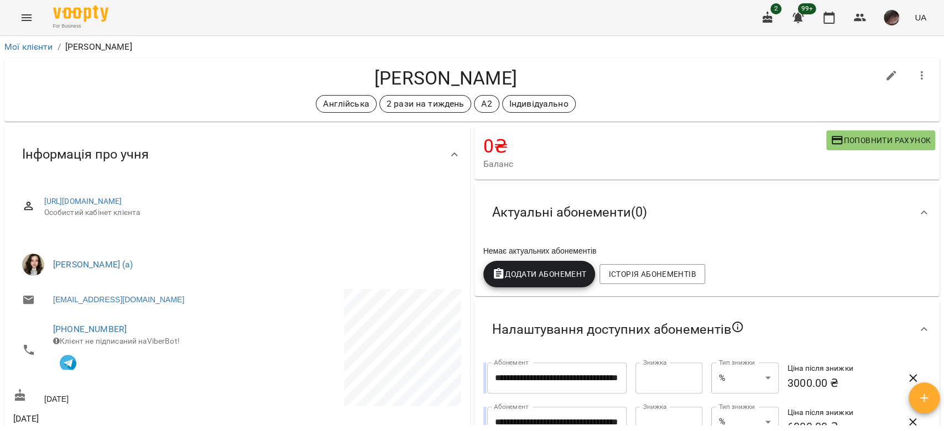
scroll to position [339, 0]
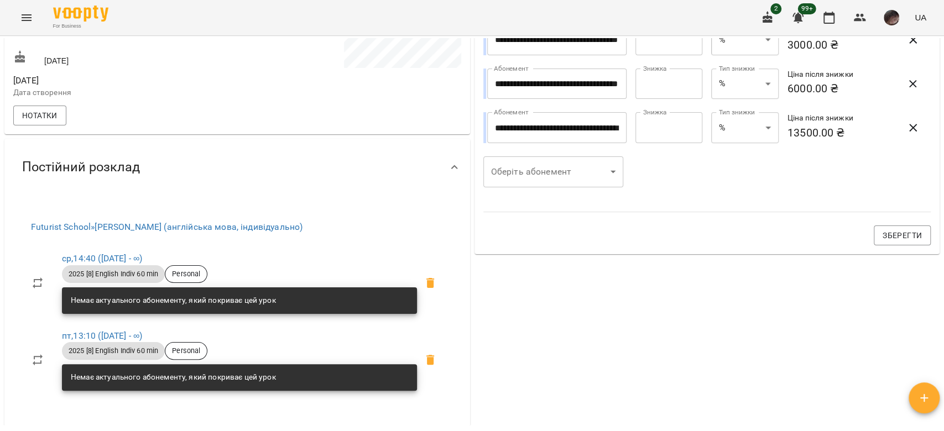
click at [942, 241] on div "**********" at bounding box center [472, 251] width 944 height 431
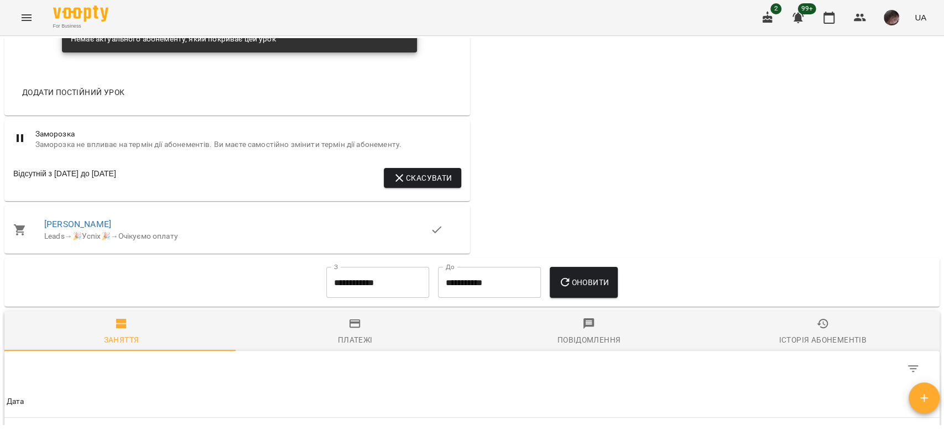
scroll to position [1016, 0]
